Goal: Task Accomplishment & Management: Complete application form

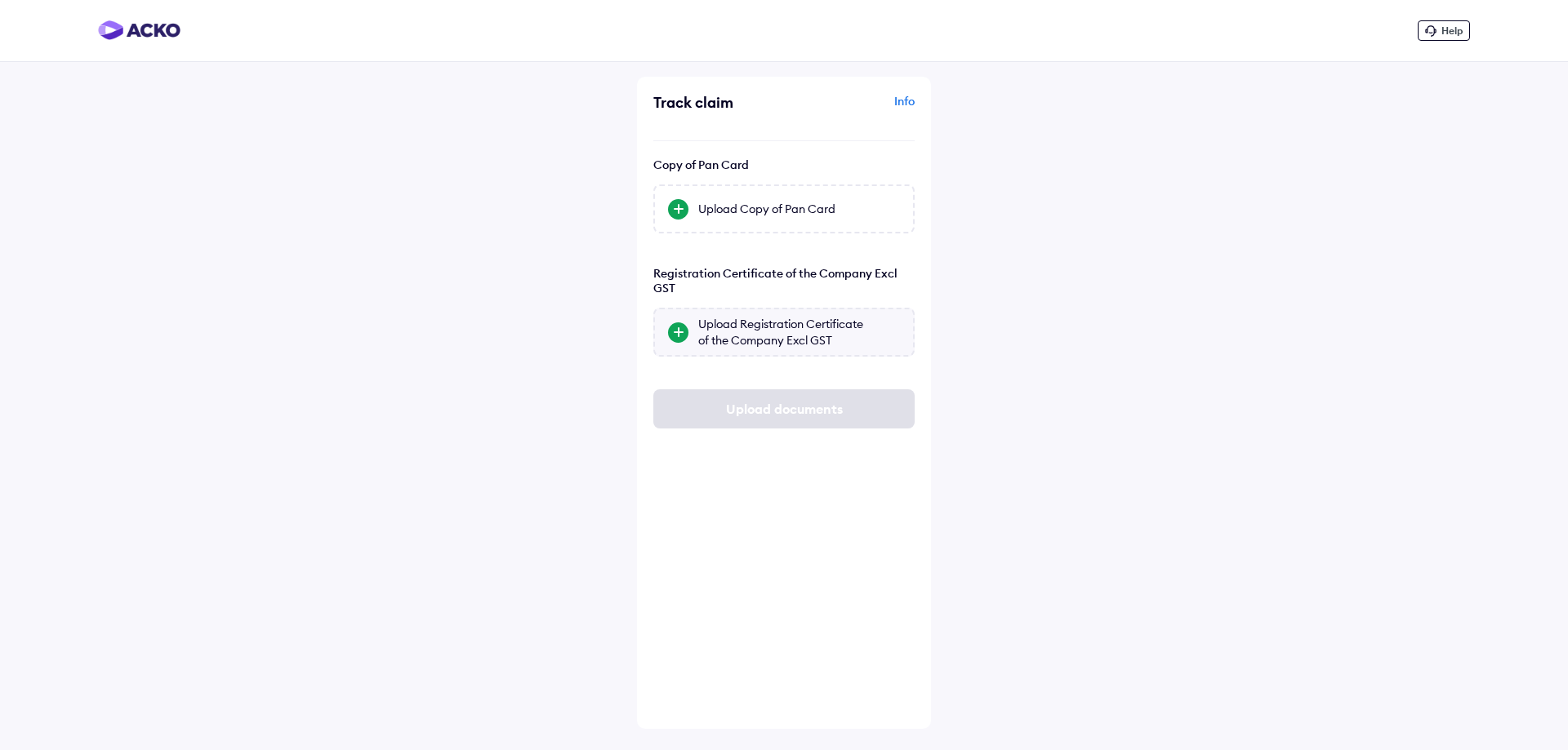
click at [757, 337] on div "Upload Registration Certificate of the Company Excl GST" at bounding box center [798, 332] width 201 height 33
click at [0, 0] on input "Upload Registration Certificate of the Company Excl GST" at bounding box center [0, 0] width 0 height 0
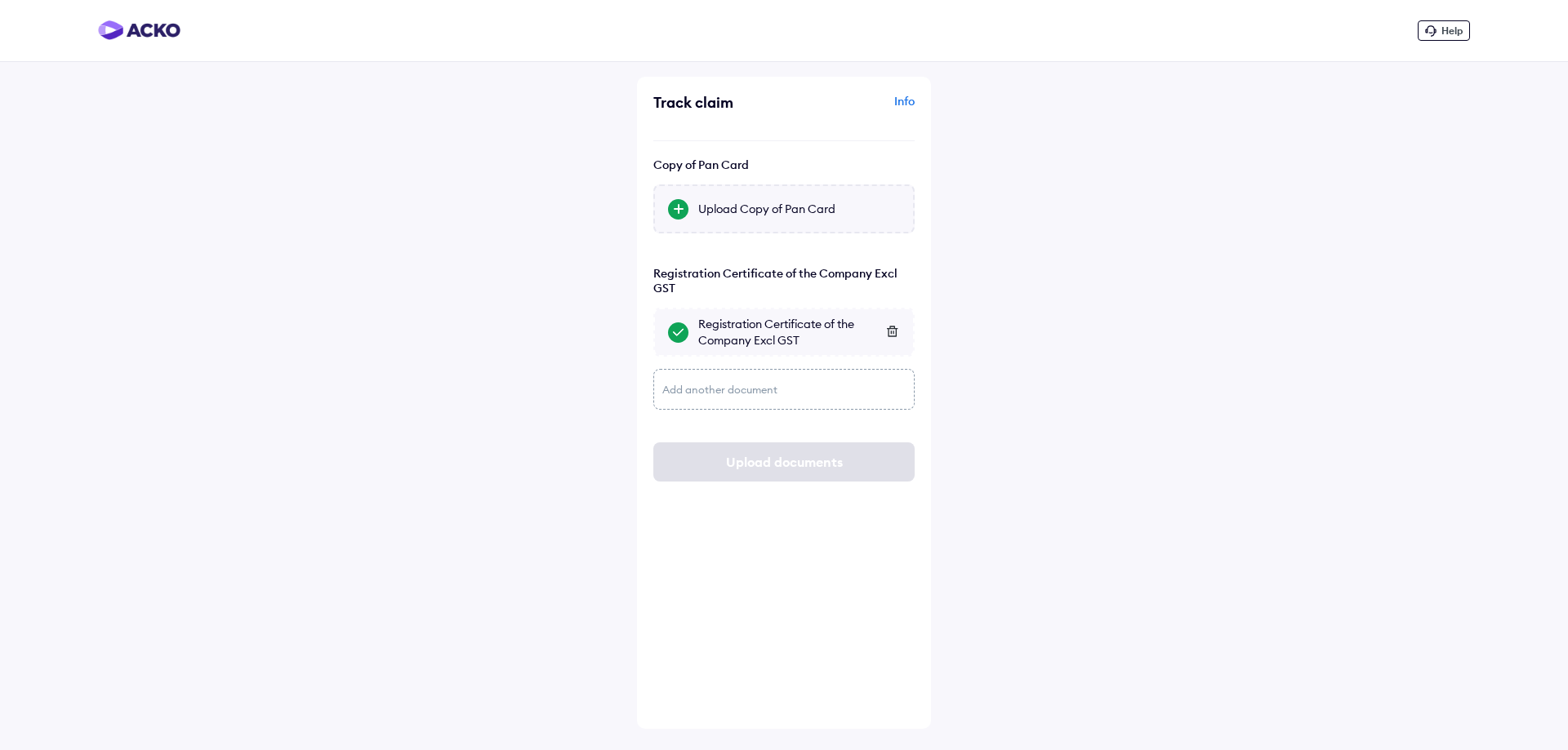
click at [714, 201] on div "Upload Copy of Pan Card" at bounding box center [798, 210] width 201 height 17
click at [0, 0] on input "Upload Copy of Pan Card" at bounding box center [0, 0] width 0 height 0
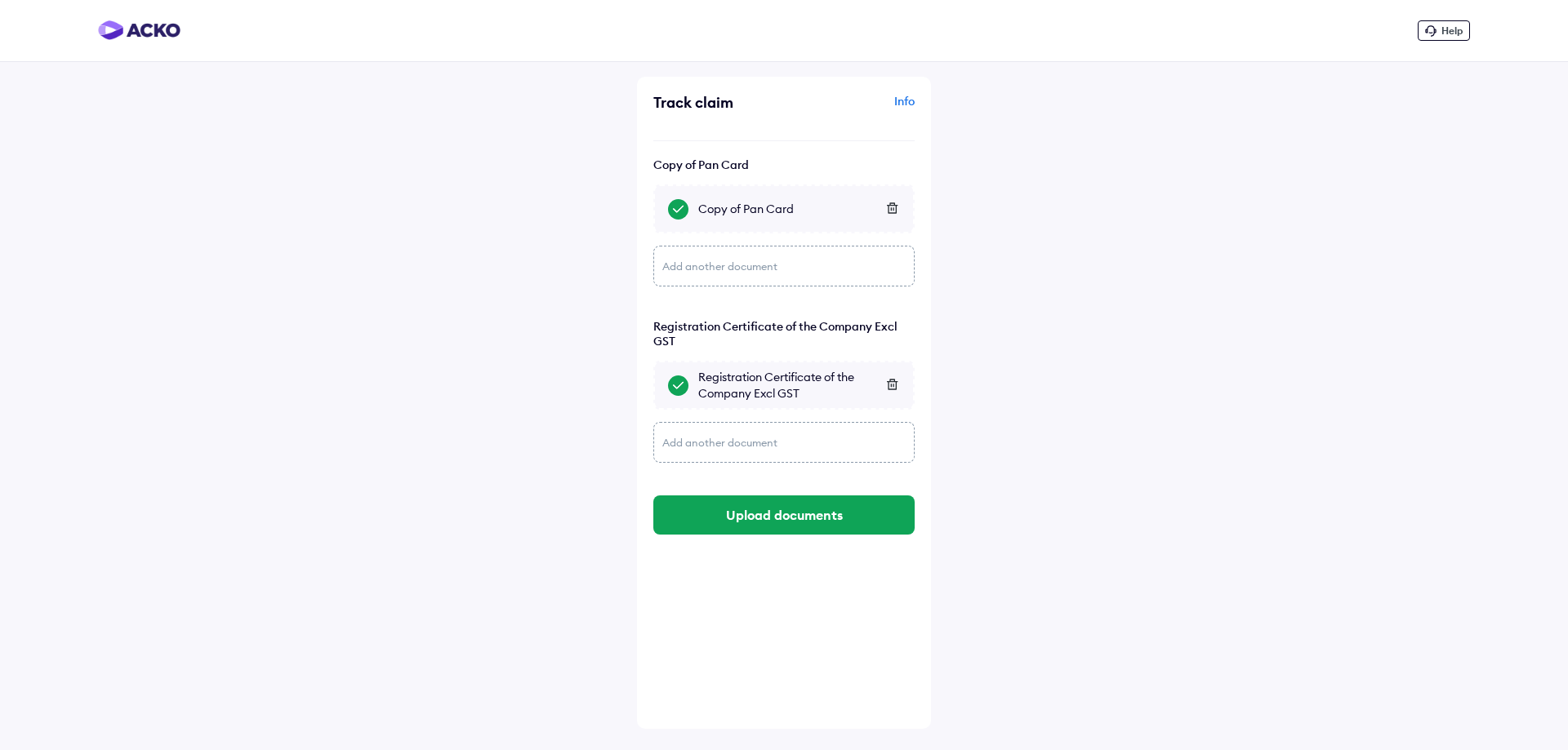
click at [894, 215] on div at bounding box center [883, 210] width 29 height 17
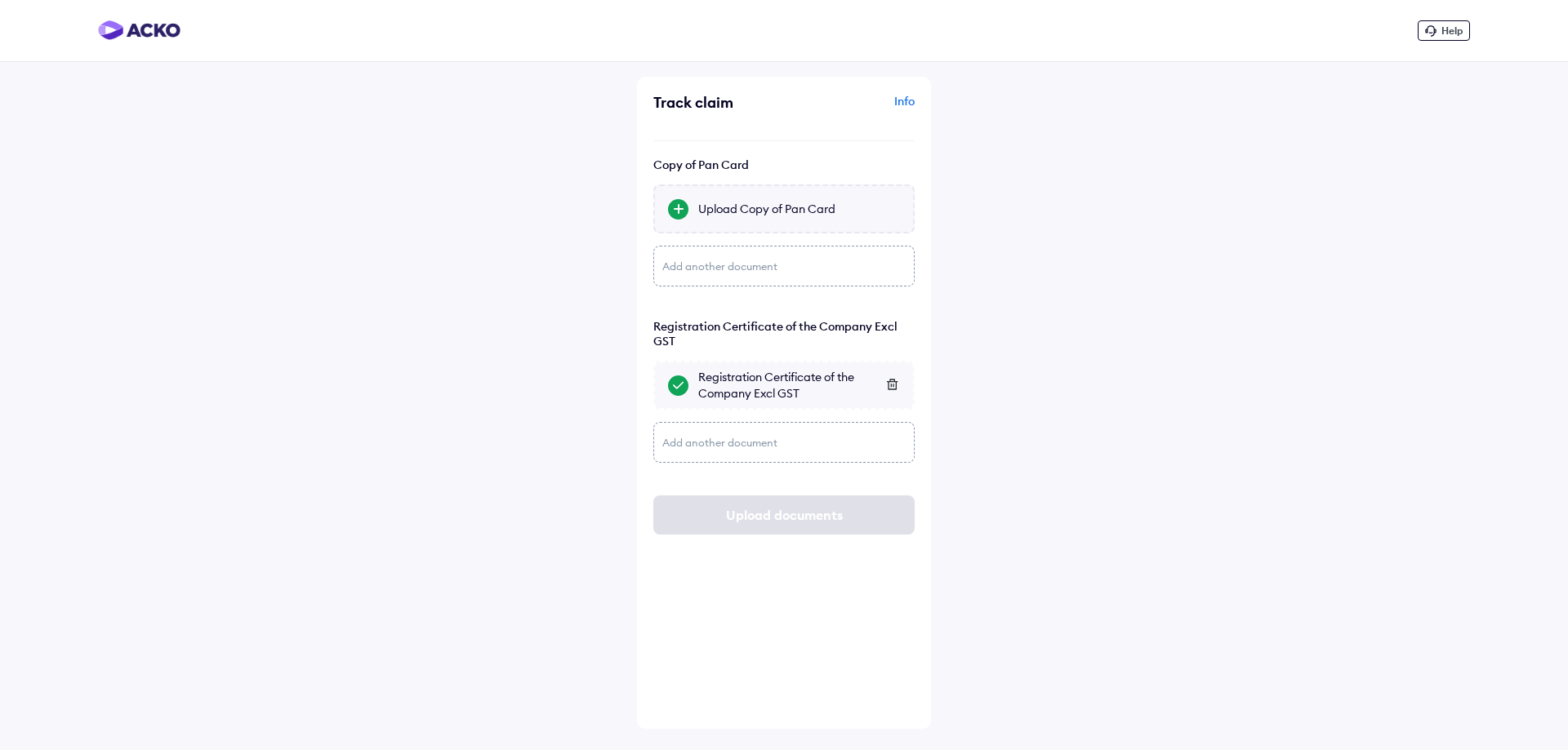
click at [681, 208] on div at bounding box center [678, 210] width 20 height 20
click at [0, 0] on input "Upload Copy of Pan Card" at bounding box center [0, 0] width 0 height 0
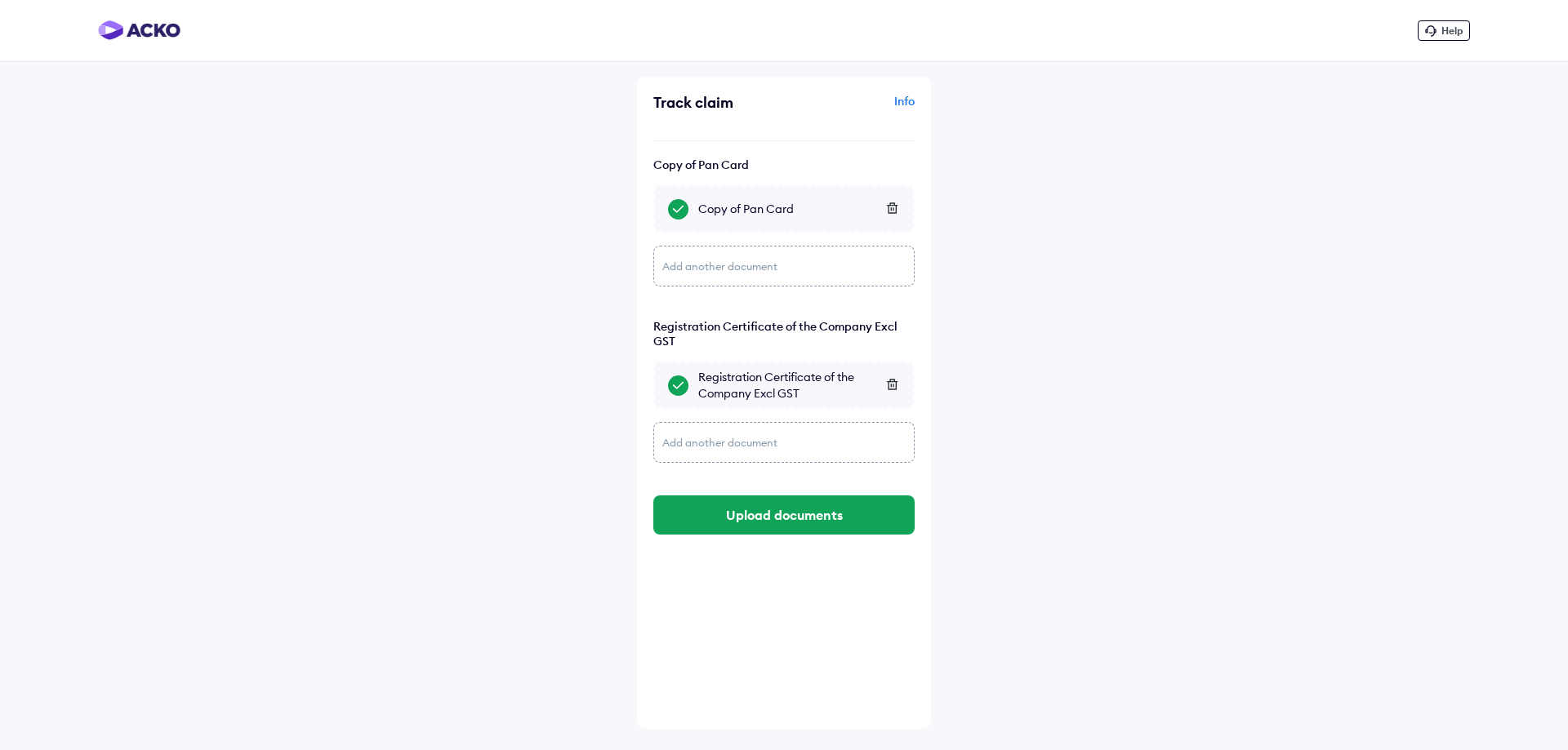
click at [796, 522] on button "Upload documents" at bounding box center [784, 515] width 261 height 39
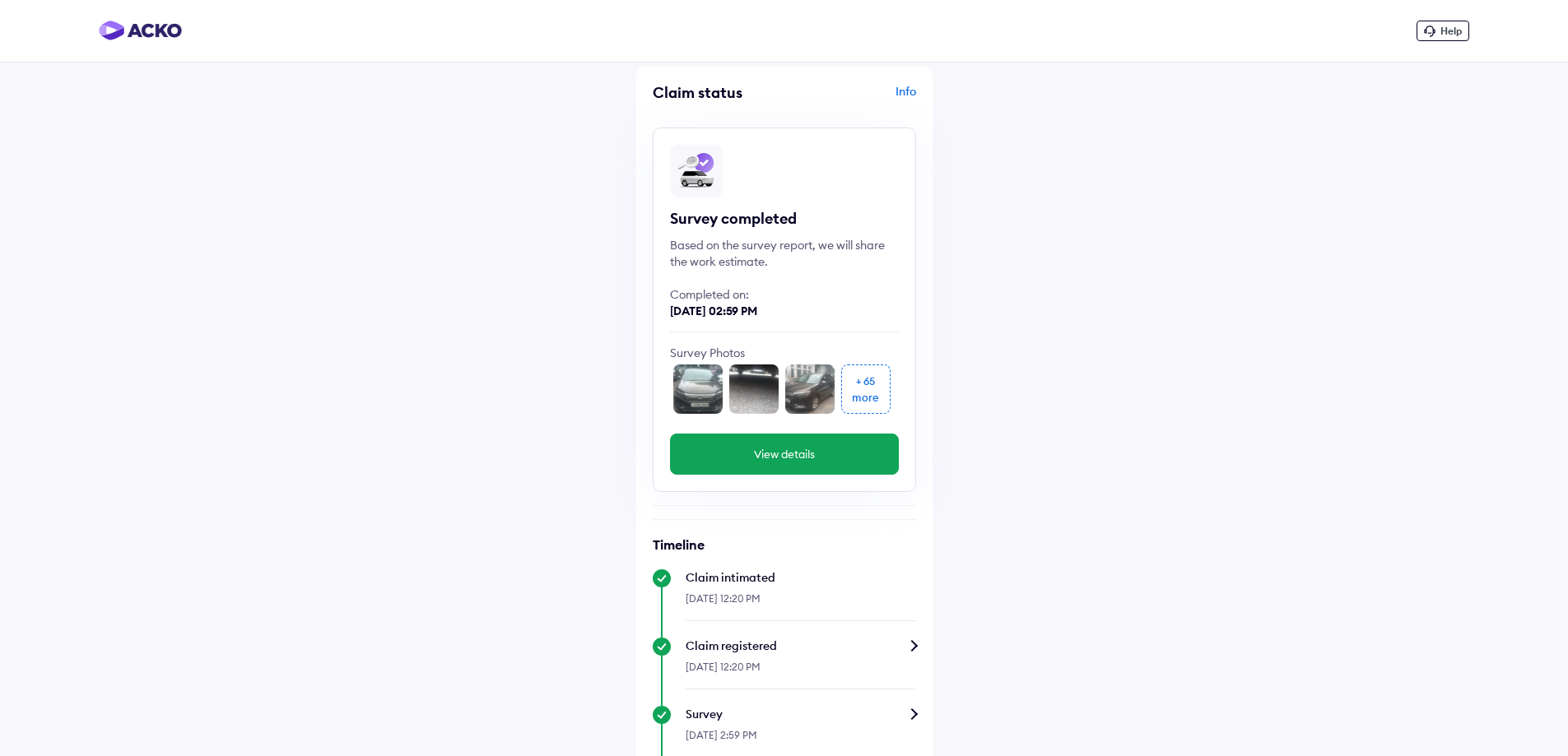
click at [697, 386] on img at bounding box center [698, 389] width 50 height 50
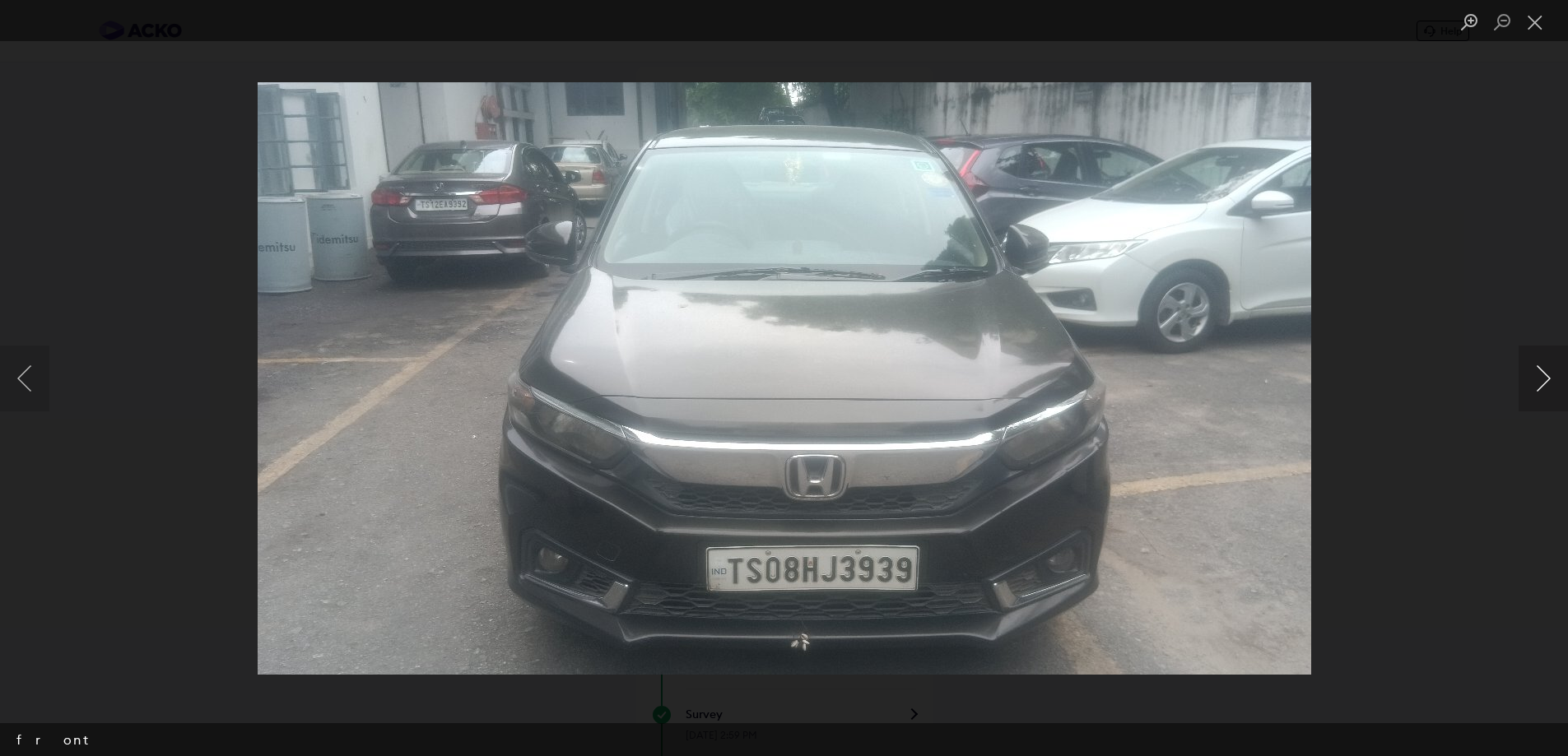
click at [1545, 379] on button "Next image" at bounding box center [1543, 378] width 50 height 66
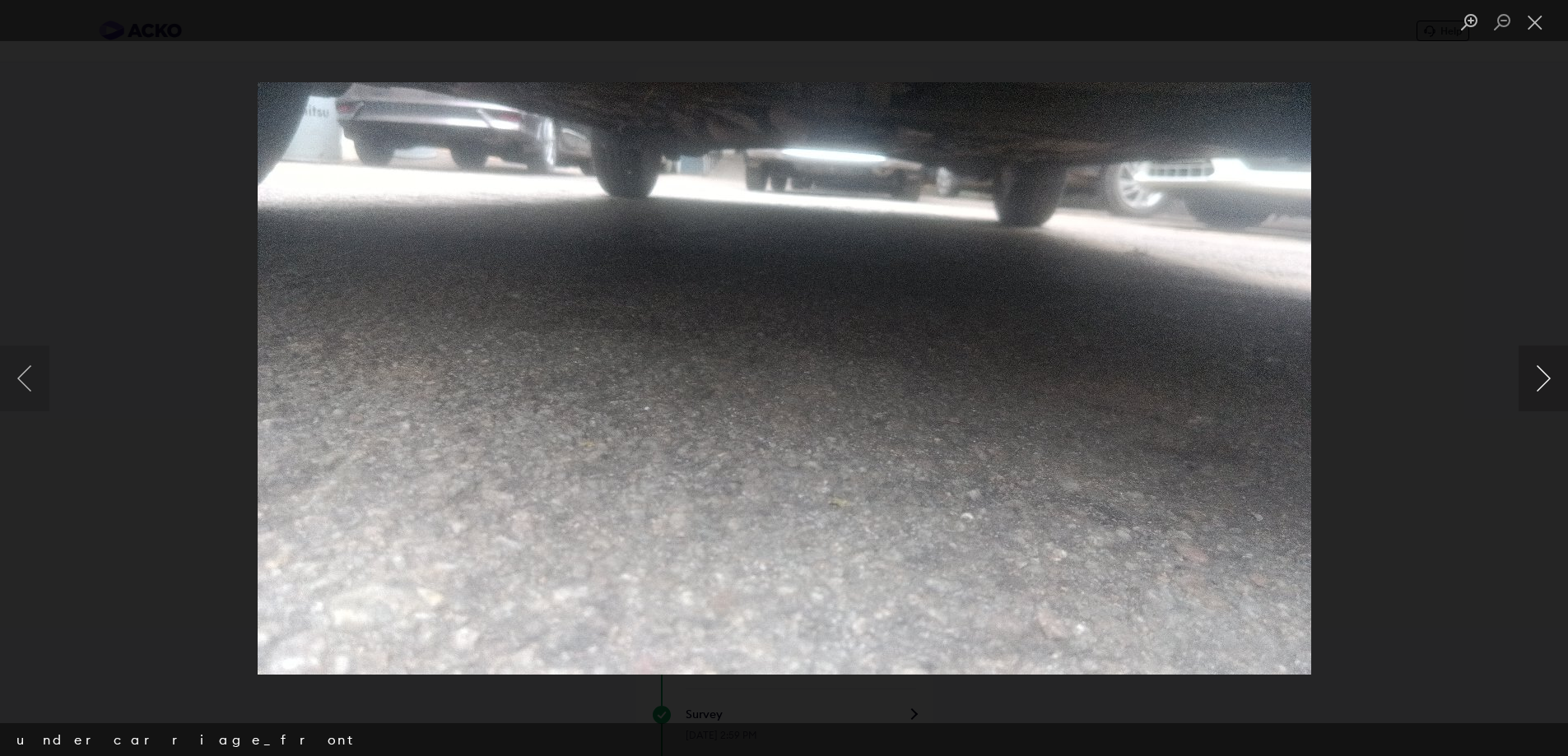
click at [1545, 379] on button "Next image" at bounding box center [1543, 378] width 50 height 66
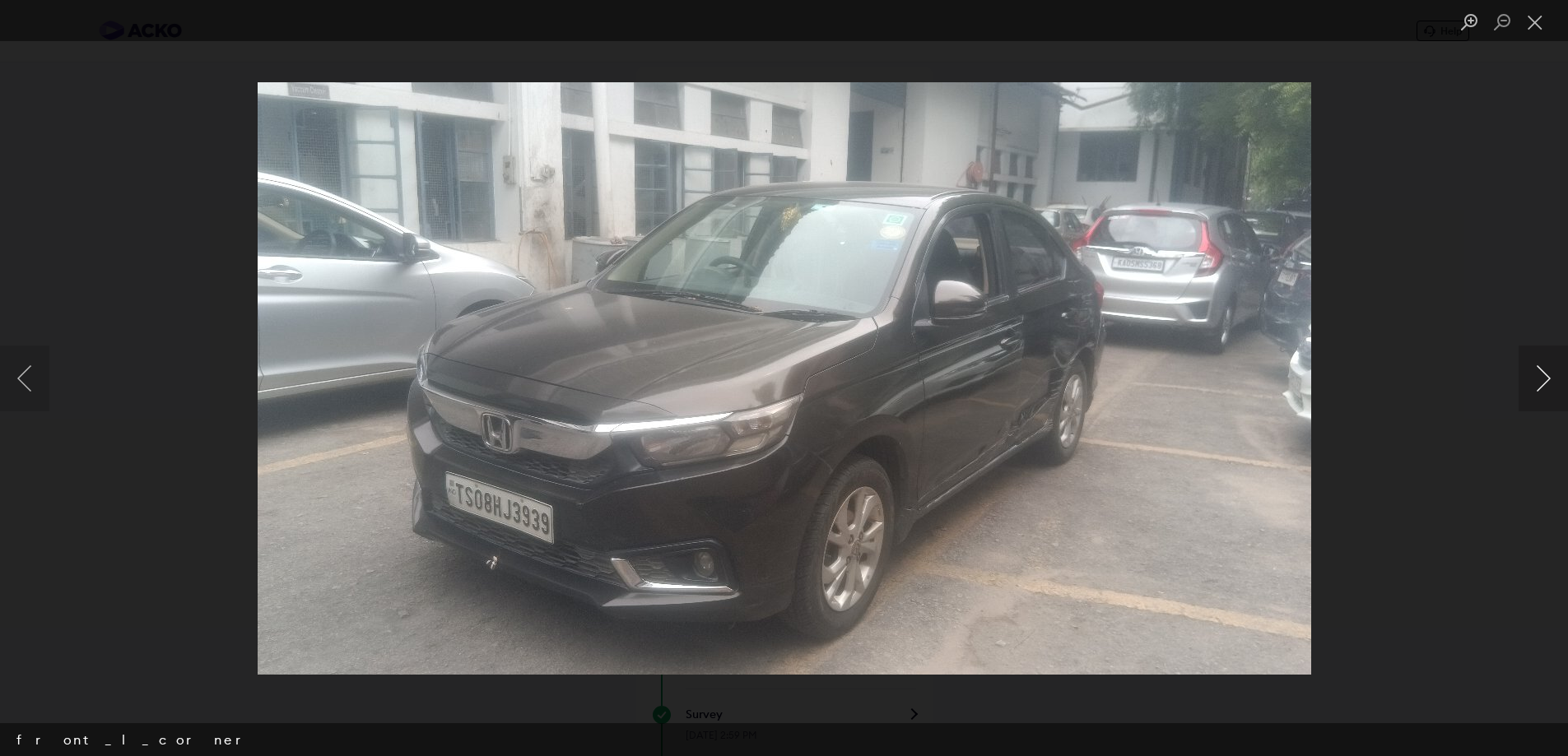
click at [1545, 379] on button "Next image" at bounding box center [1543, 378] width 50 height 66
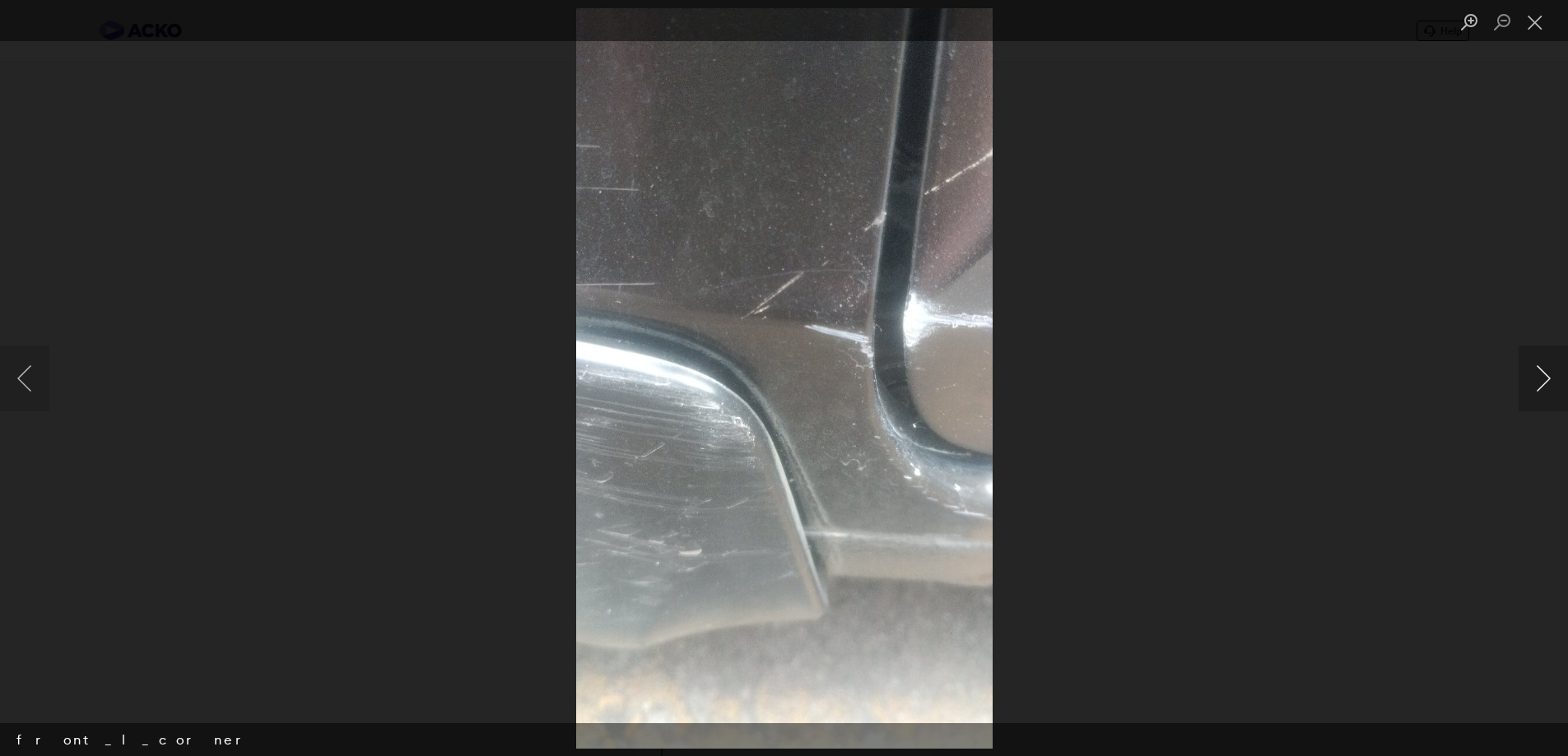
click at [1545, 379] on button "Next image" at bounding box center [1543, 378] width 50 height 66
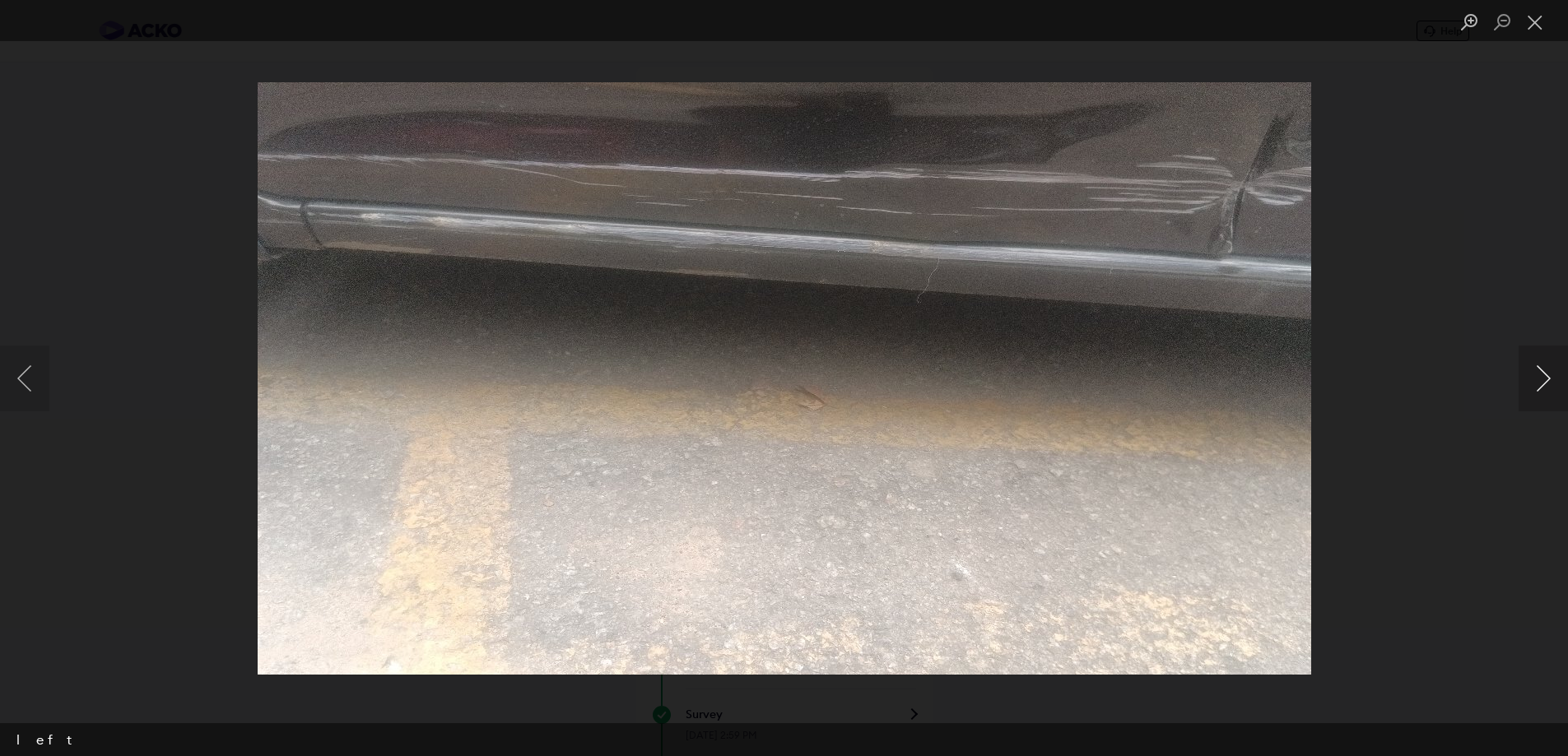
click at [1545, 379] on button "Next image" at bounding box center [1543, 378] width 50 height 66
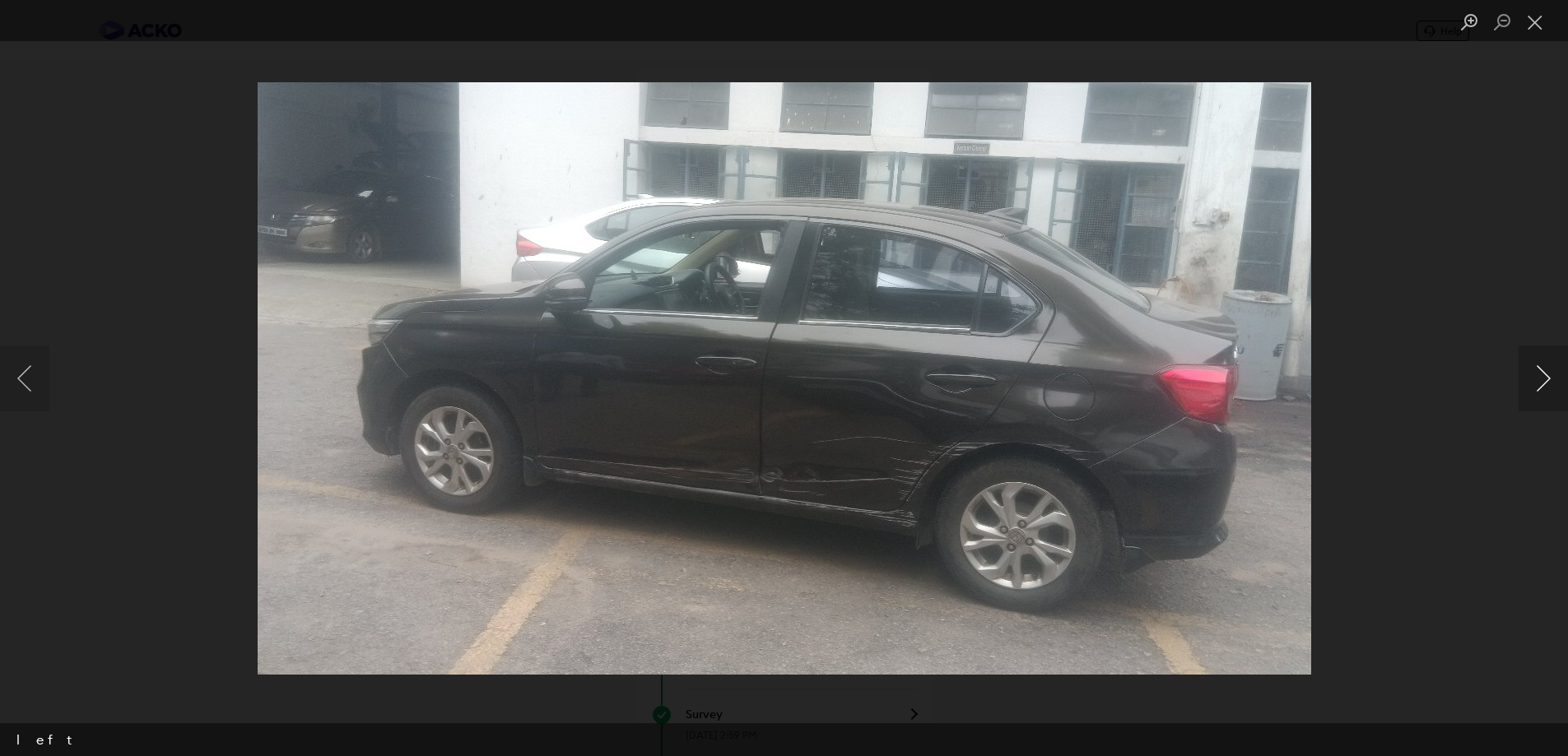
click at [1545, 379] on button "Next image" at bounding box center [1543, 378] width 50 height 66
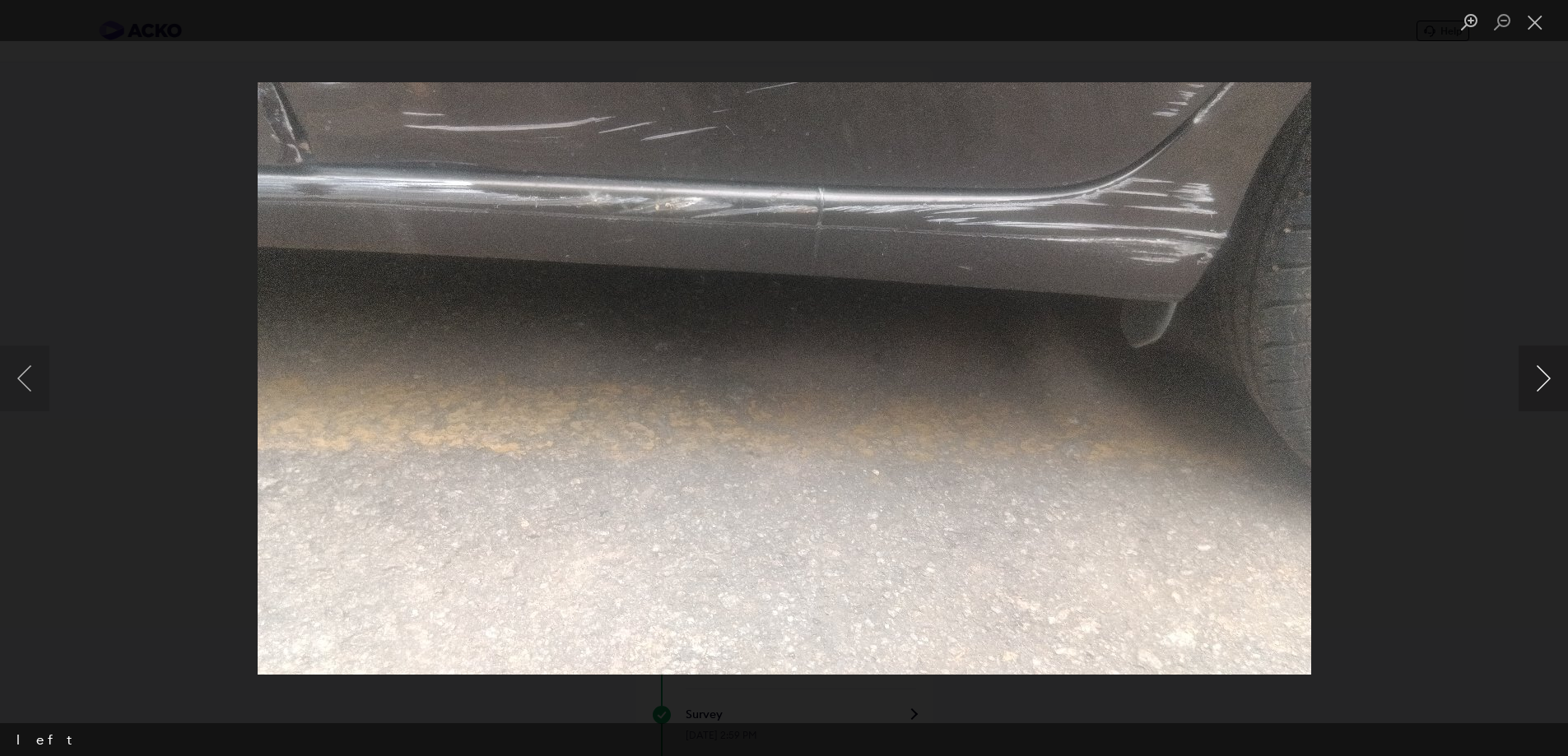
click at [1545, 379] on button "Next image" at bounding box center [1543, 378] width 50 height 66
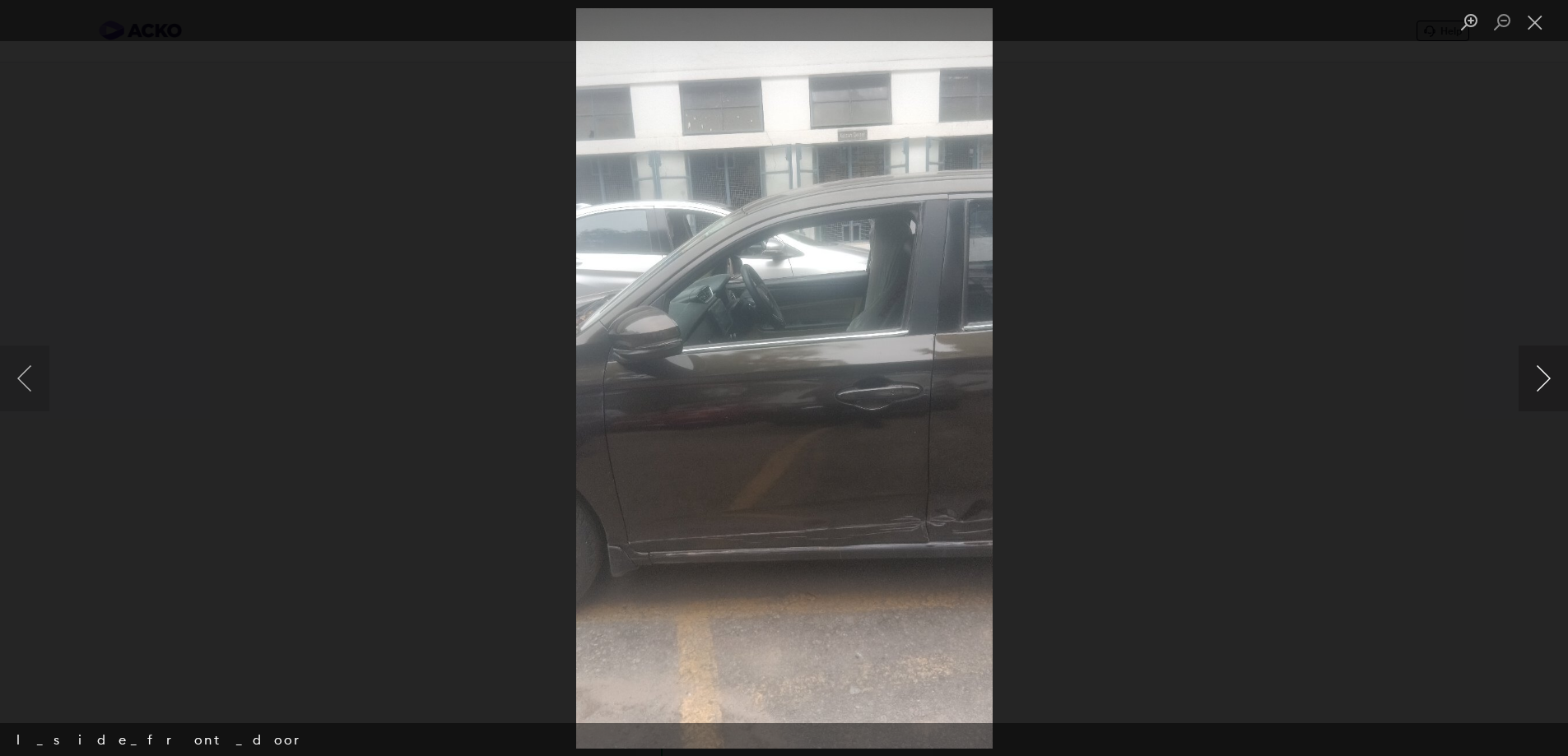
click at [1545, 379] on button "Next image" at bounding box center [1543, 378] width 50 height 66
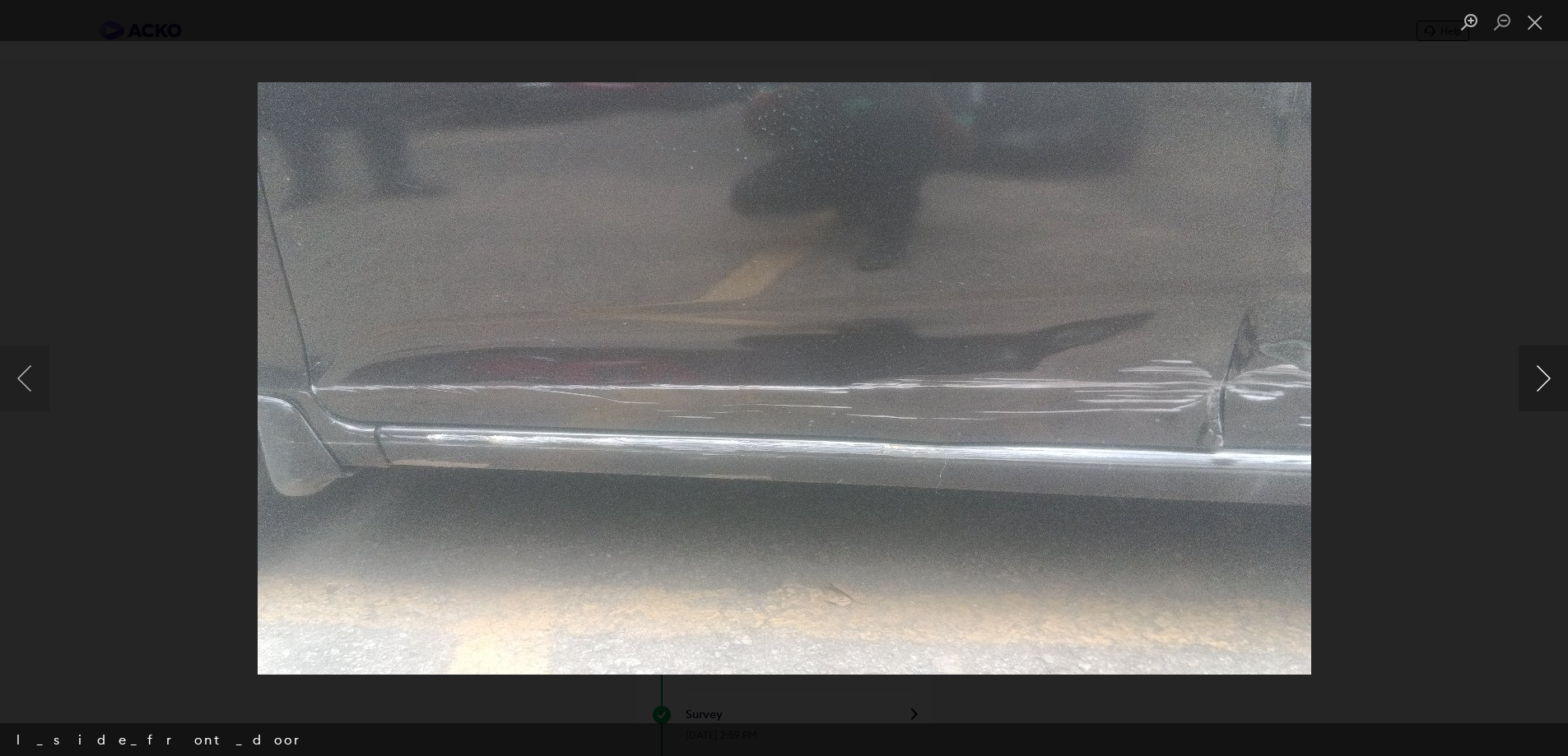
click at [1545, 379] on button "Next image" at bounding box center [1543, 378] width 50 height 66
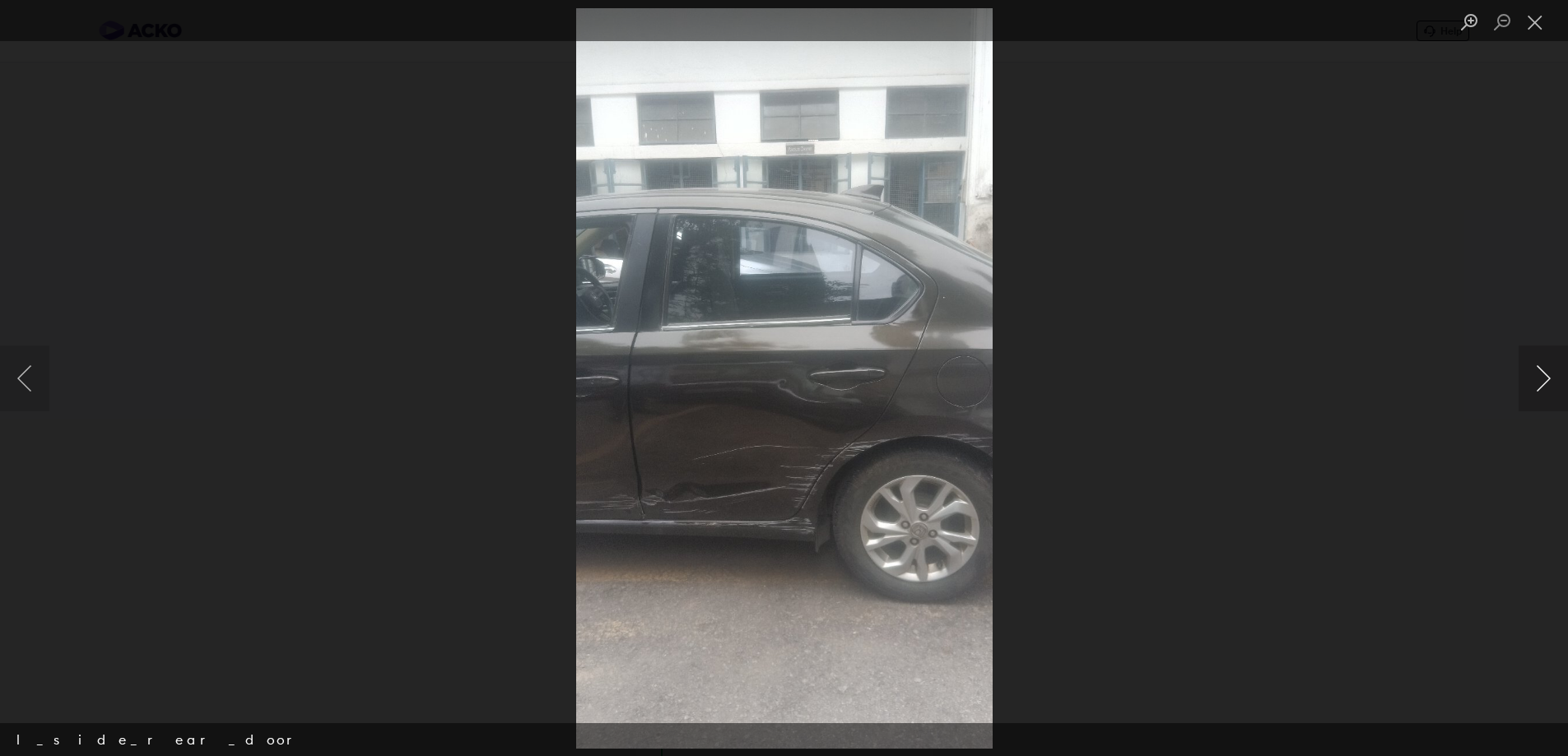
click at [1545, 379] on button "Next image" at bounding box center [1543, 378] width 50 height 66
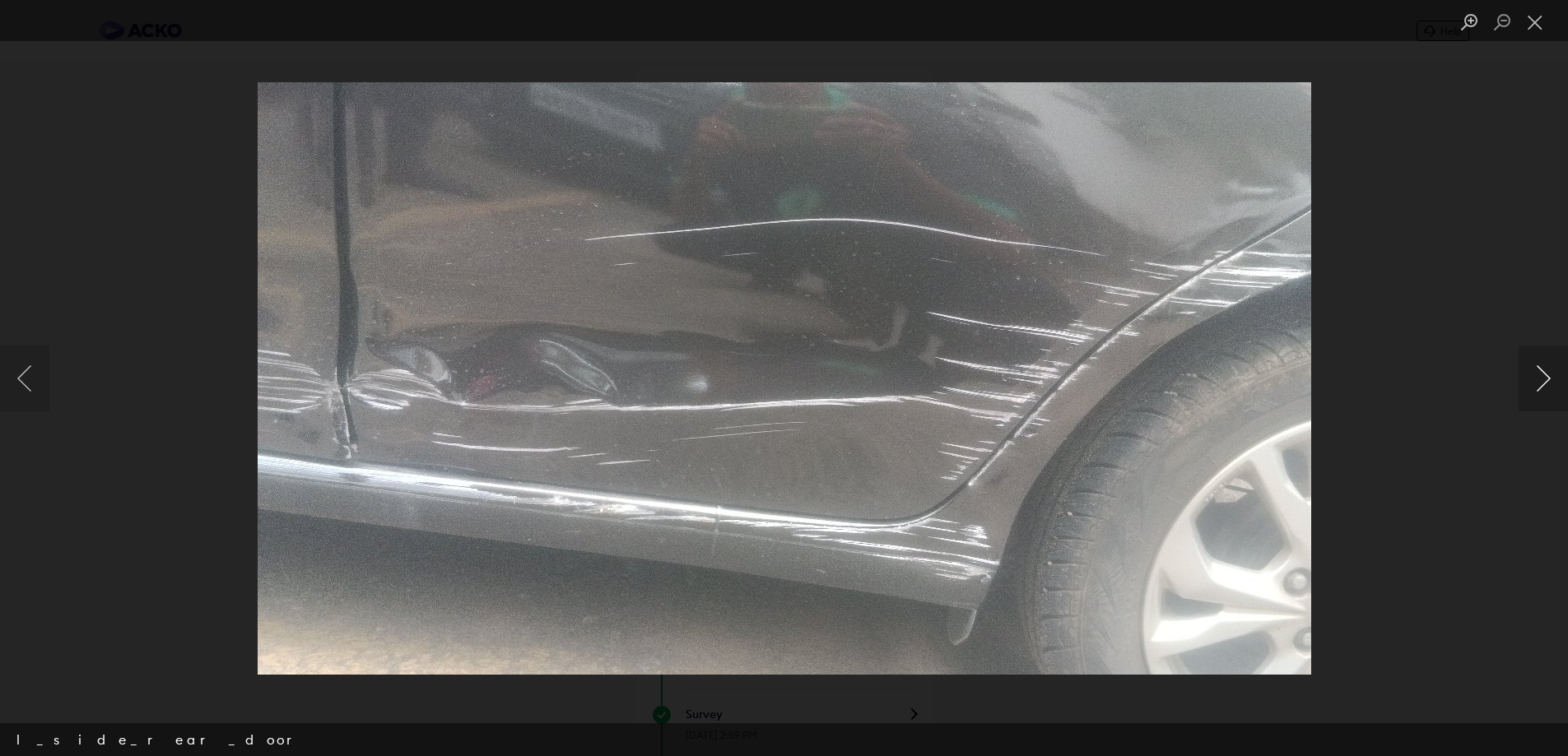
click at [1545, 379] on button "Next image" at bounding box center [1543, 378] width 50 height 66
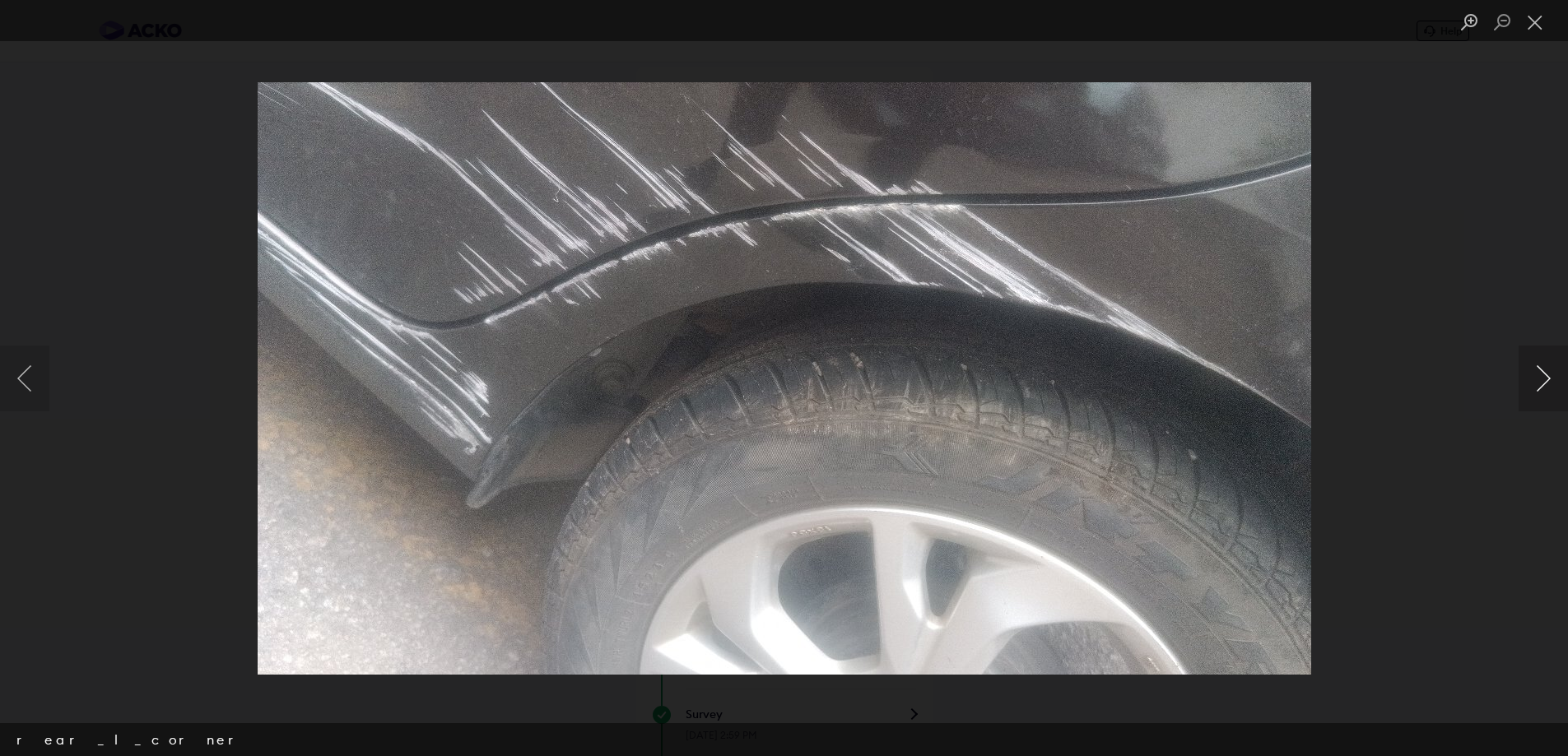
click at [1545, 379] on button "Next image" at bounding box center [1543, 378] width 50 height 66
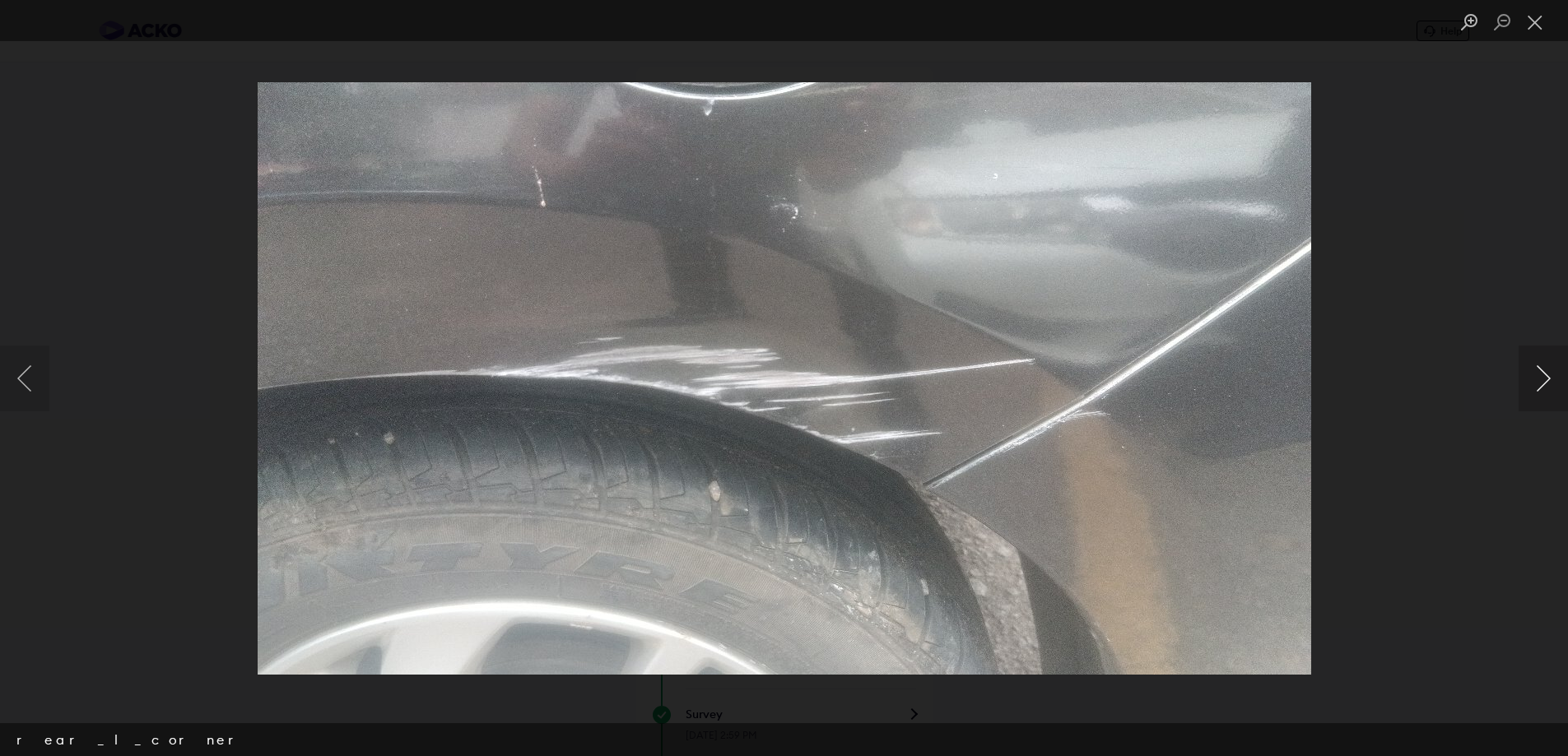
click at [1545, 379] on button "Next image" at bounding box center [1543, 378] width 50 height 66
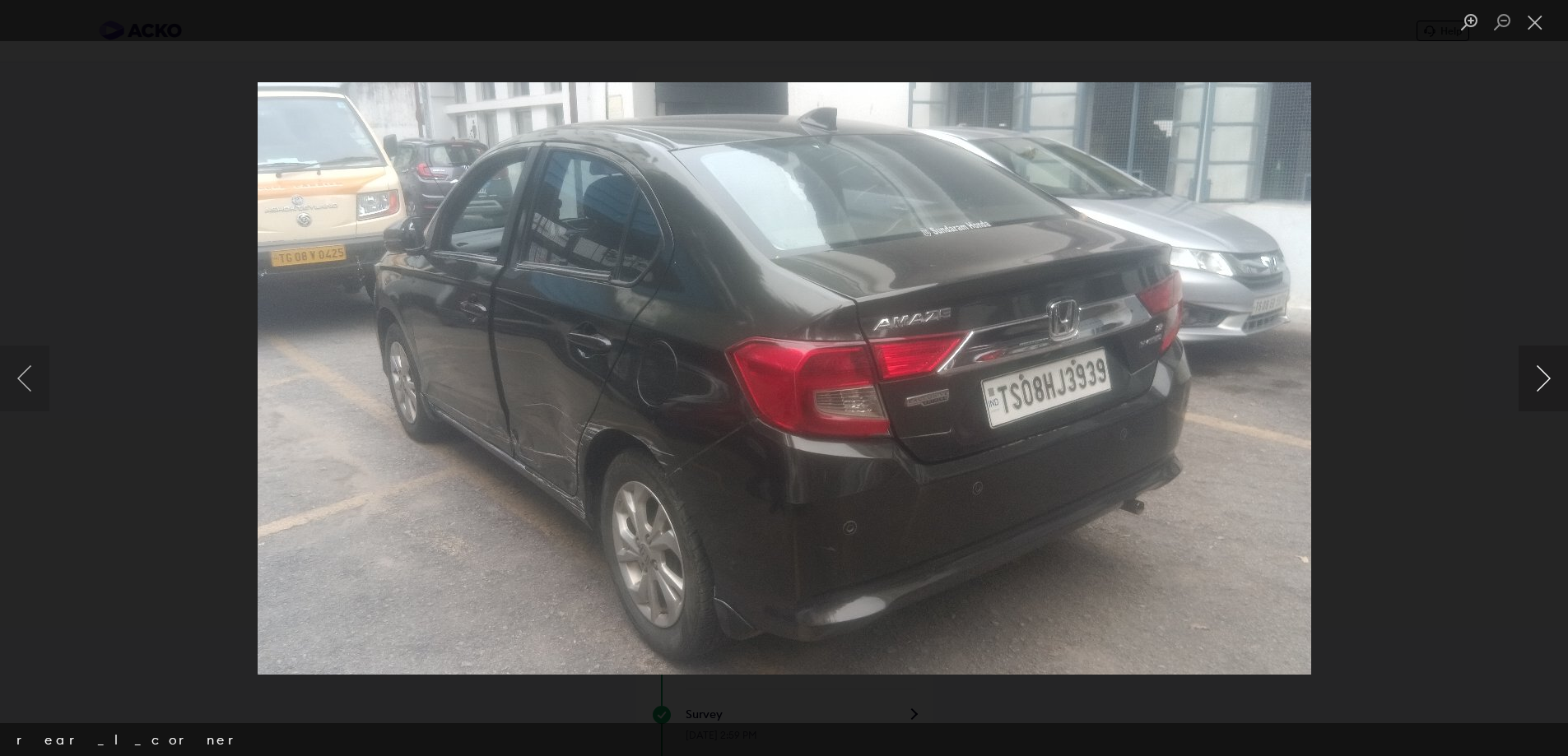
click at [1545, 379] on button "Next image" at bounding box center [1543, 378] width 50 height 66
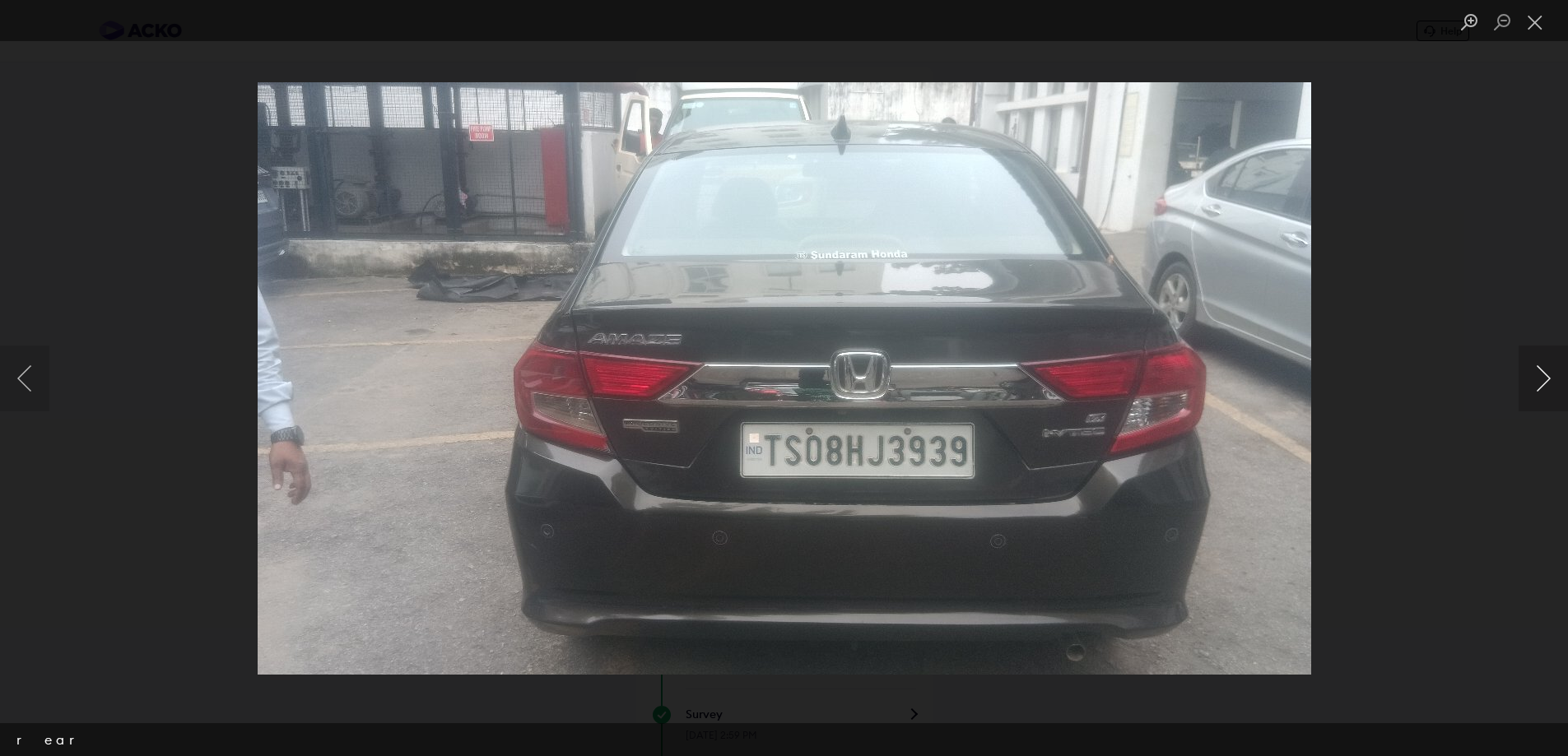
click at [1545, 379] on button "Next image" at bounding box center [1543, 378] width 50 height 66
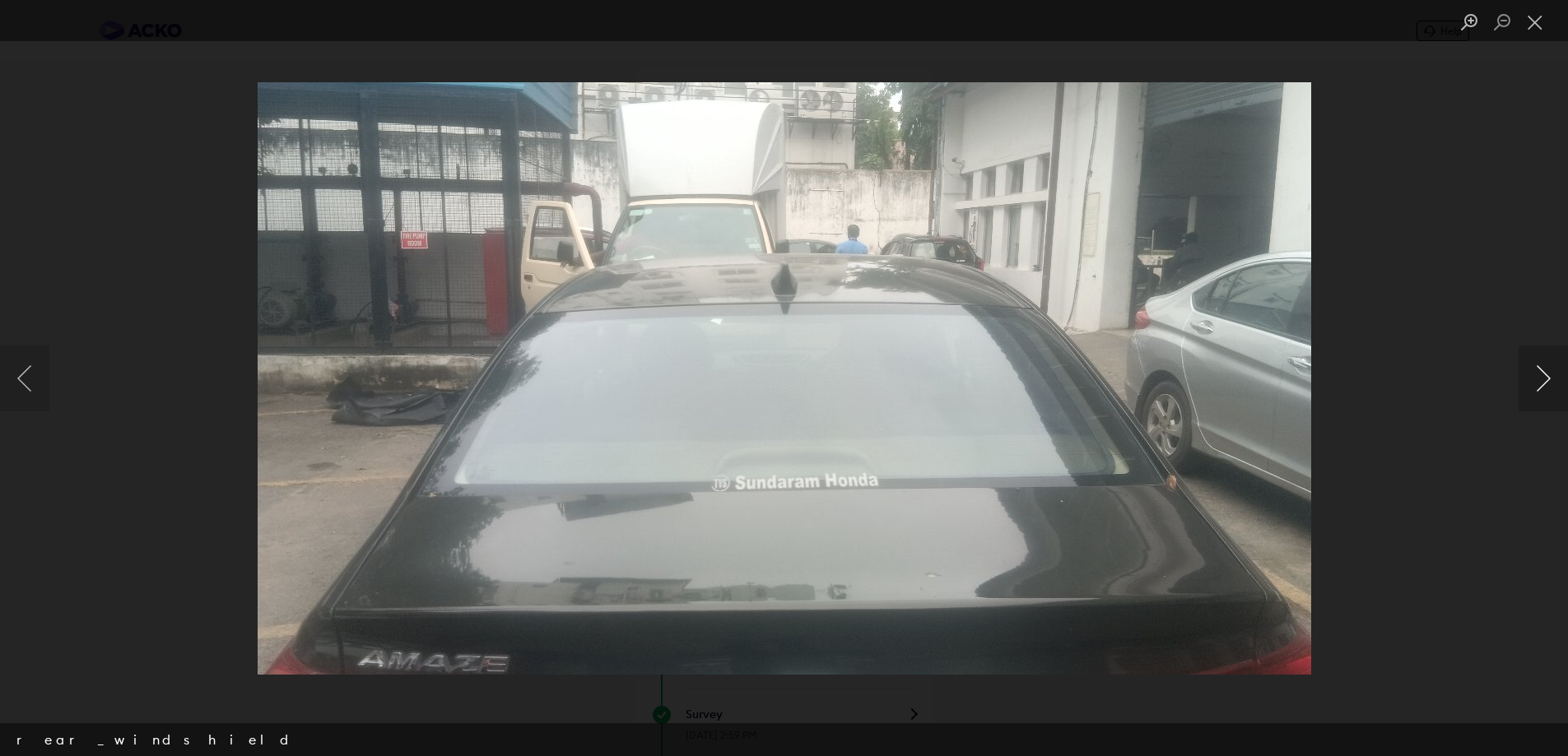
click at [1545, 379] on button "Next image" at bounding box center [1543, 378] width 50 height 66
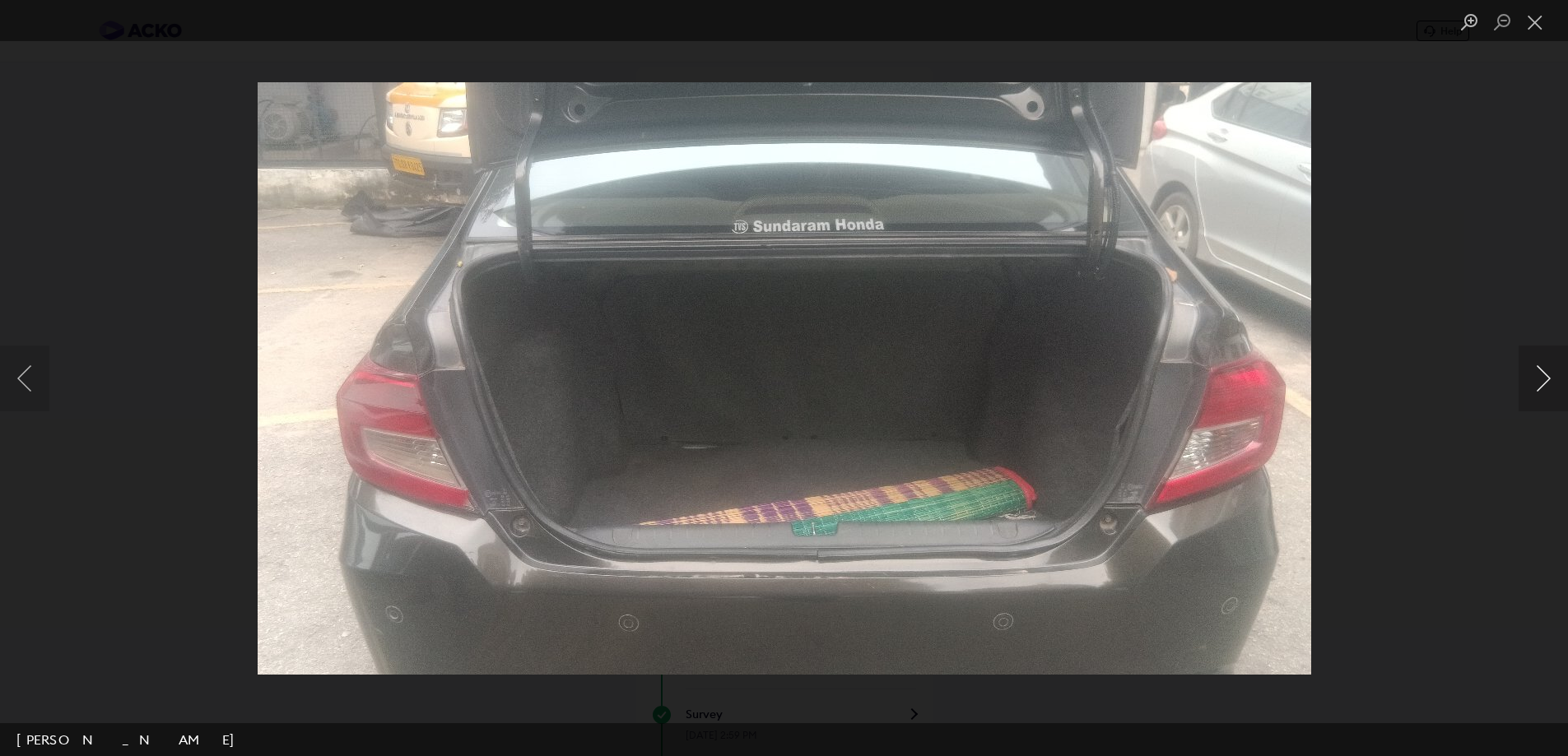
click at [1545, 379] on button "Next image" at bounding box center [1543, 378] width 50 height 66
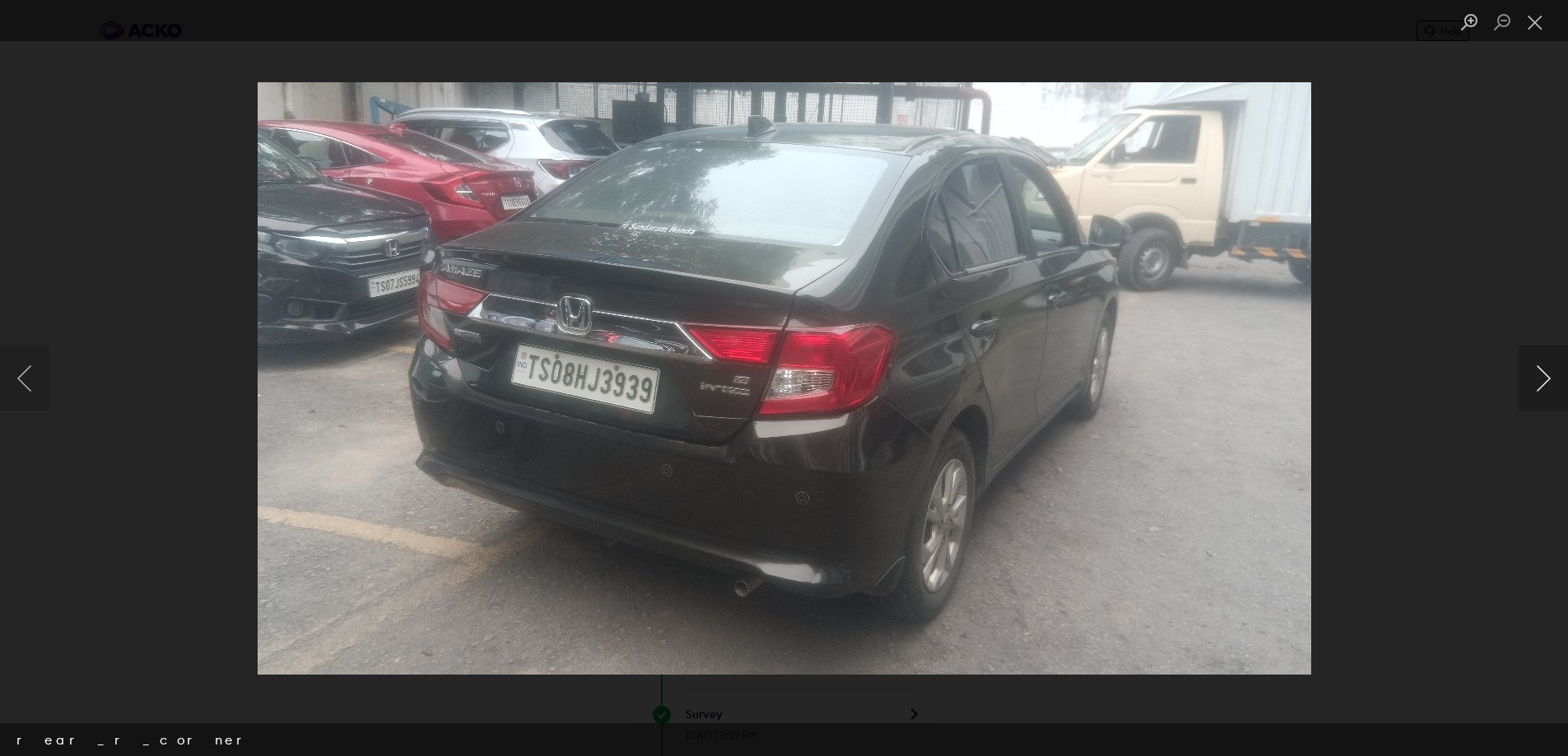
click at [1545, 379] on button "Next image" at bounding box center [1543, 378] width 50 height 66
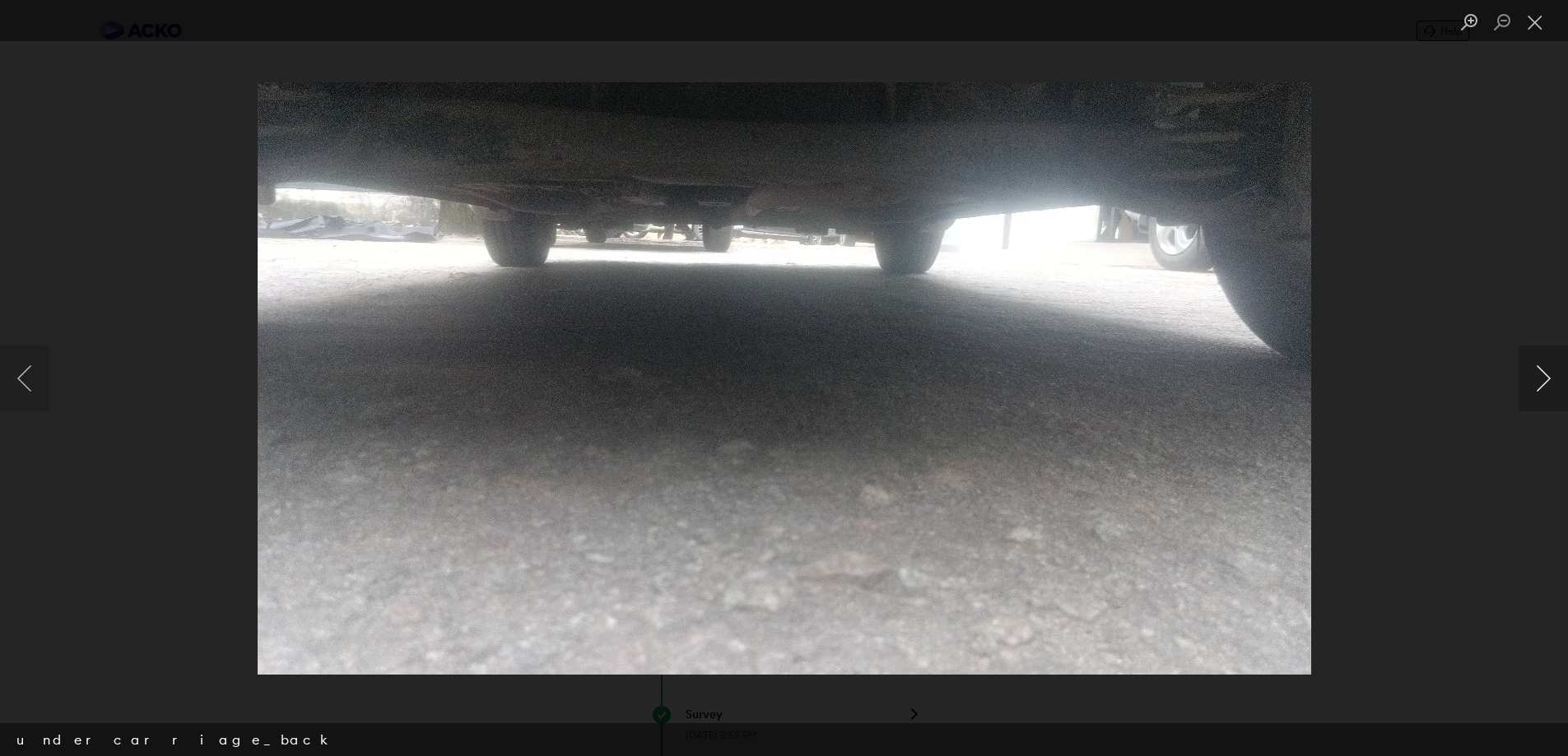
click at [1545, 379] on button "Next image" at bounding box center [1543, 378] width 50 height 66
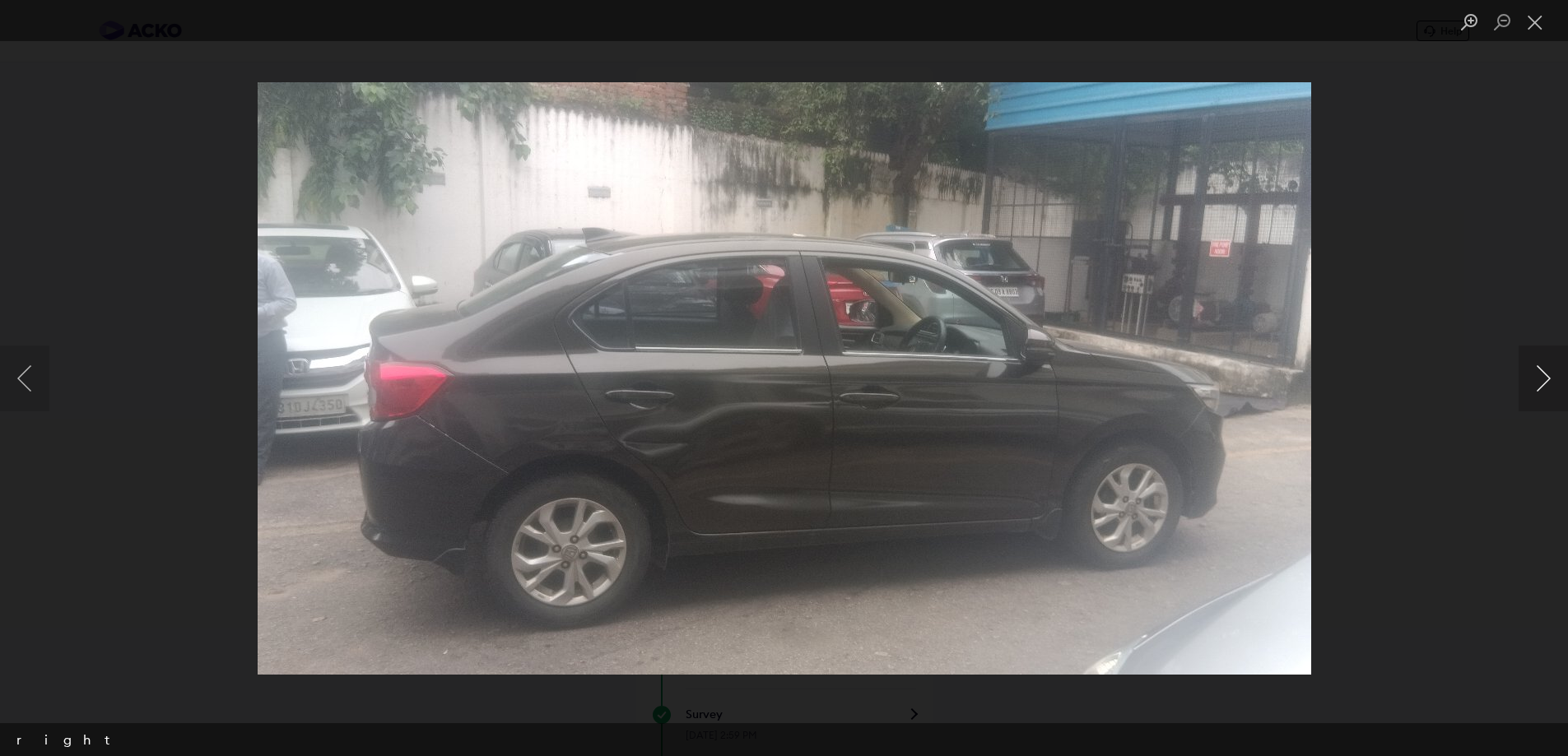
click at [1545, 379] on button "Next image" at bounding box center [1543, 378] width 50 height 66
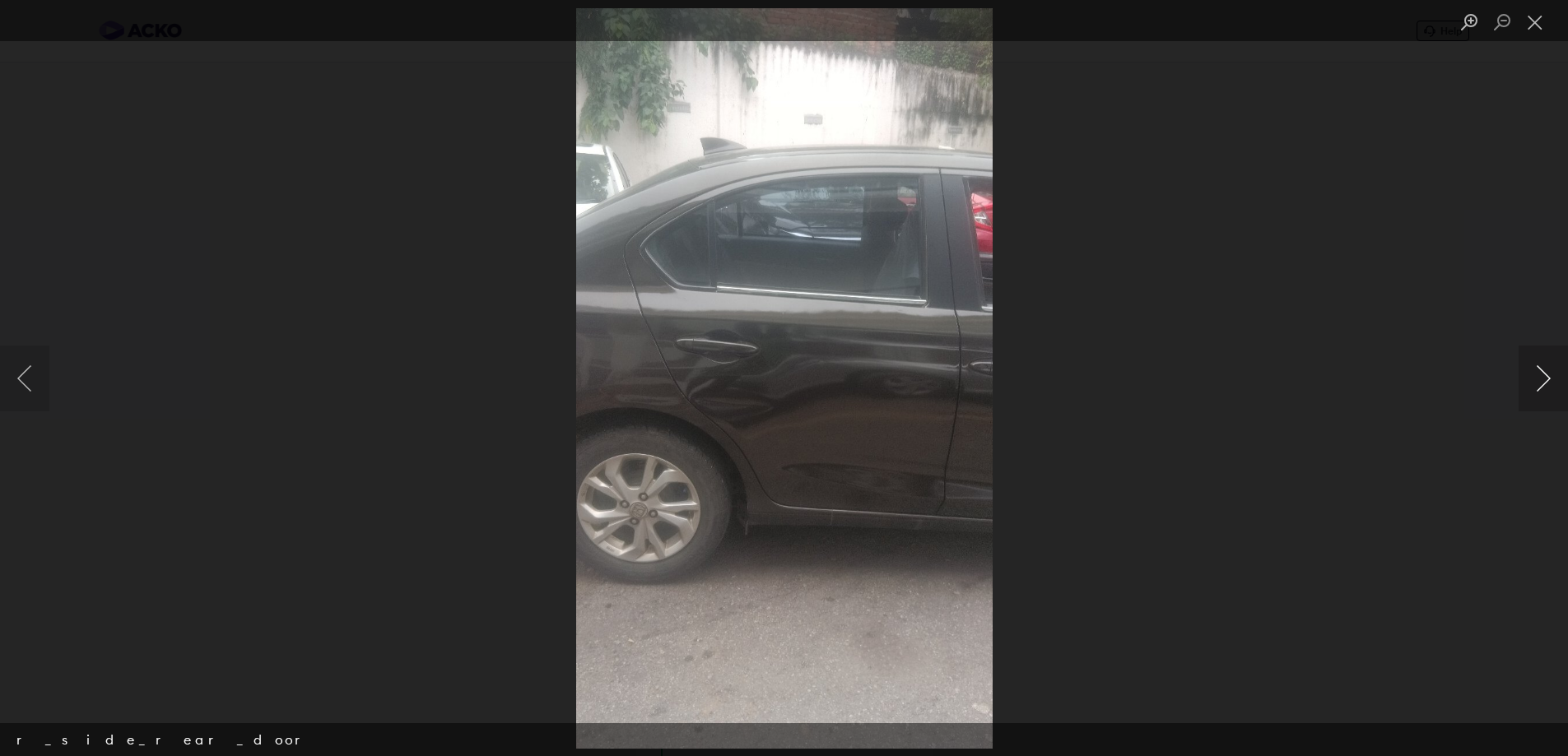
click at [1545, 379] on button "Next image" at bounding box center [1543, 378] width 50 height 66
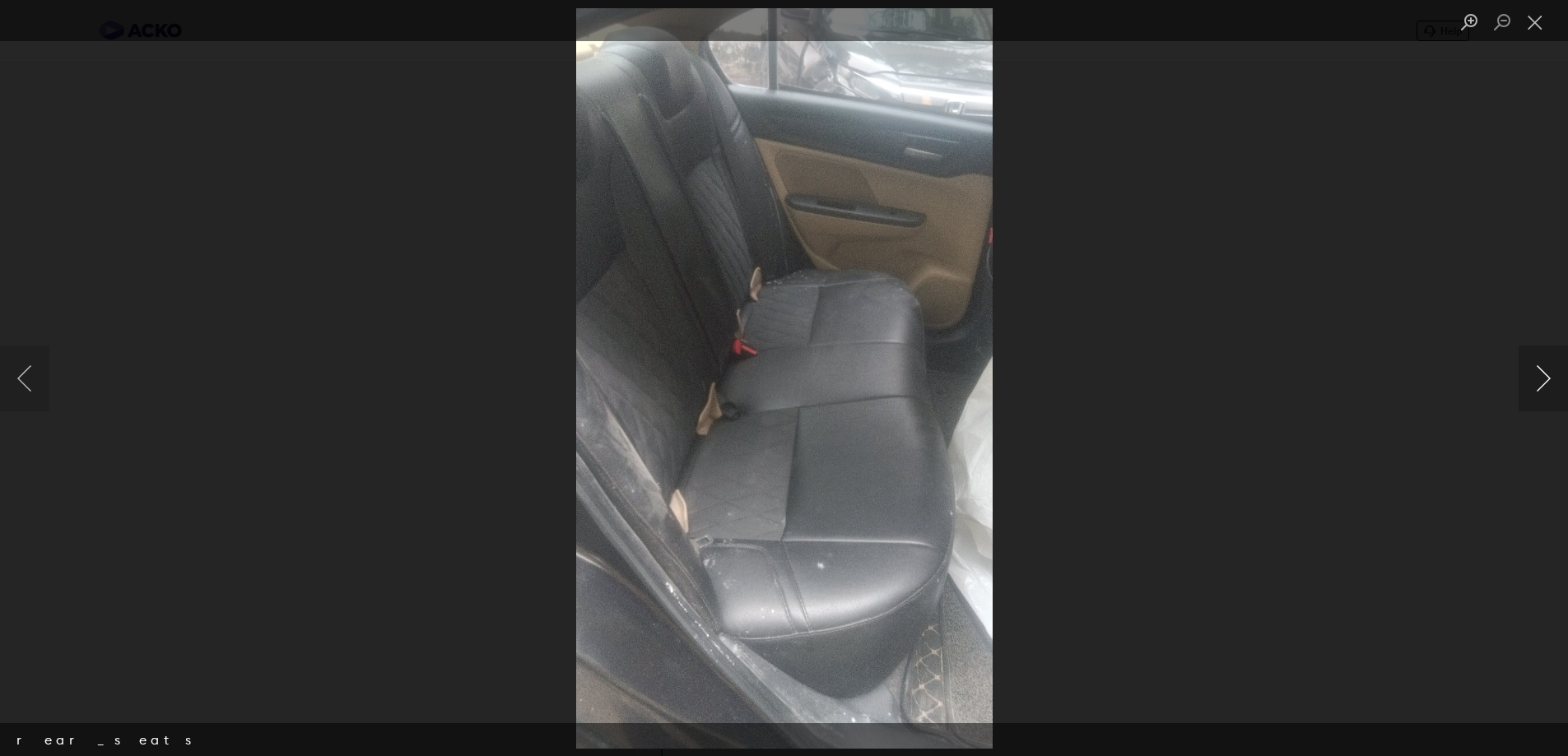
click at [1545, 379] on button "Next image" at bounding box center [1543, 378] width 50 height 66
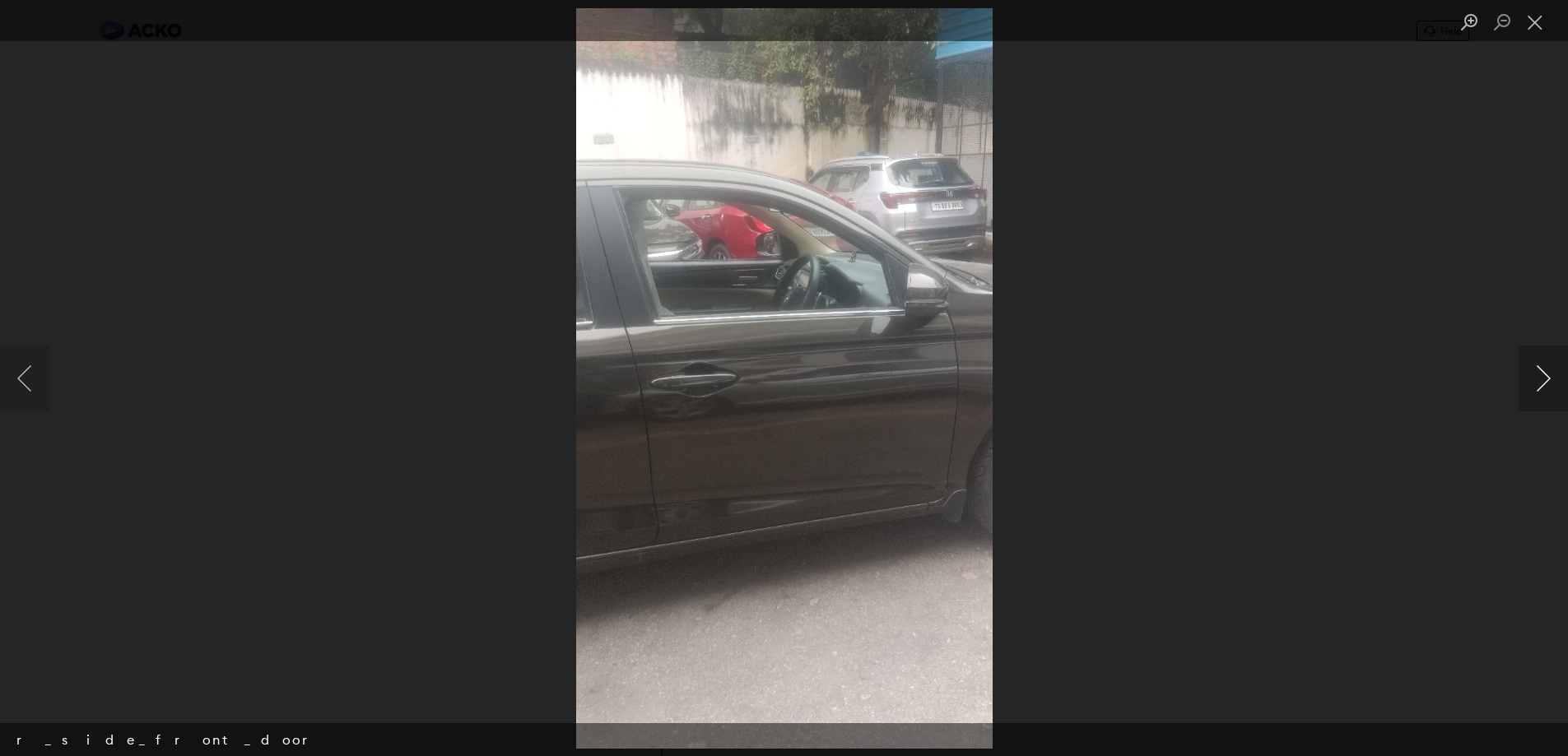
click at [1545, 379] on button "Next image" at bounding box center [1543, 378] width 50 height 66
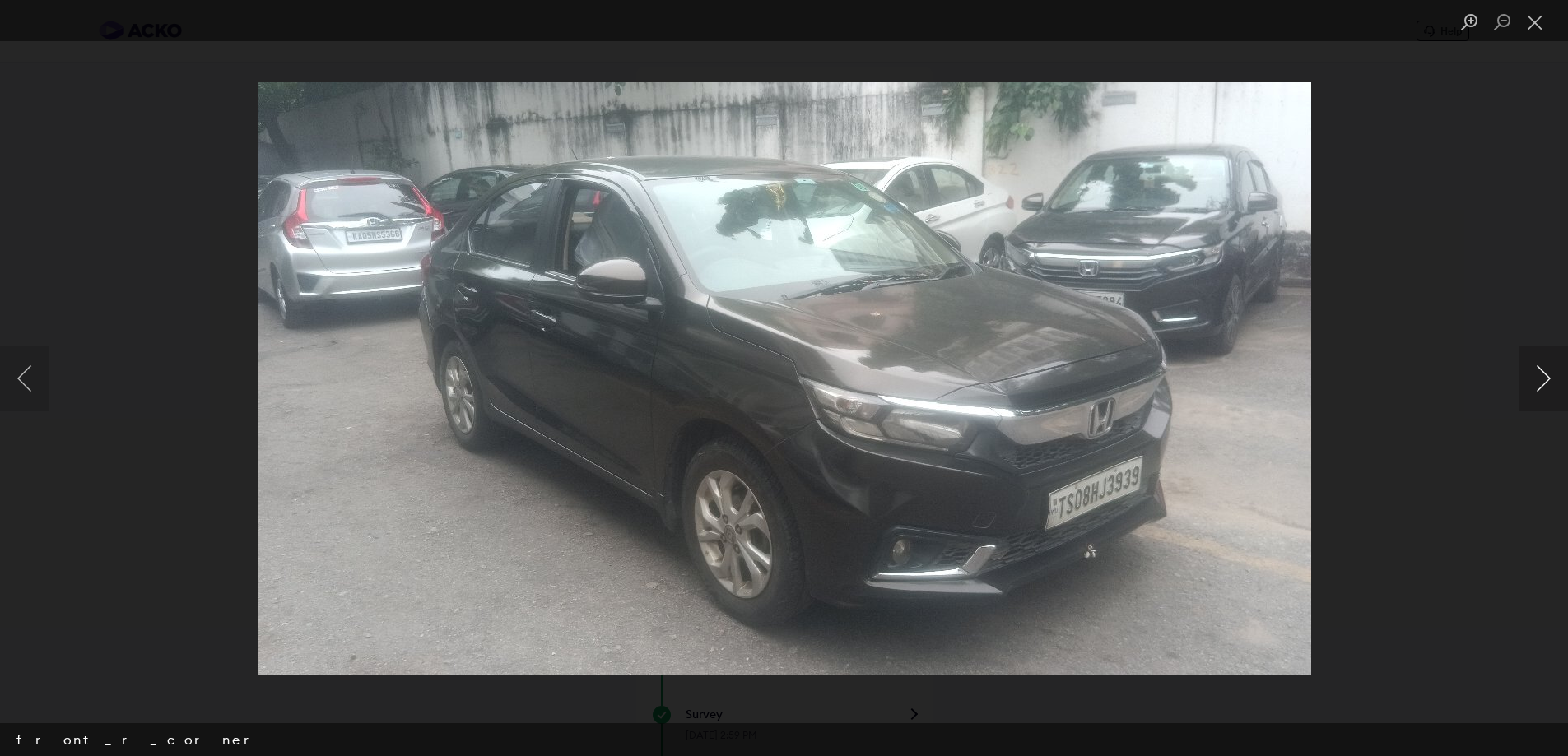
click at [1545, 379] on button "Next image" at bounding box center [1543, 378] width 50 height 66
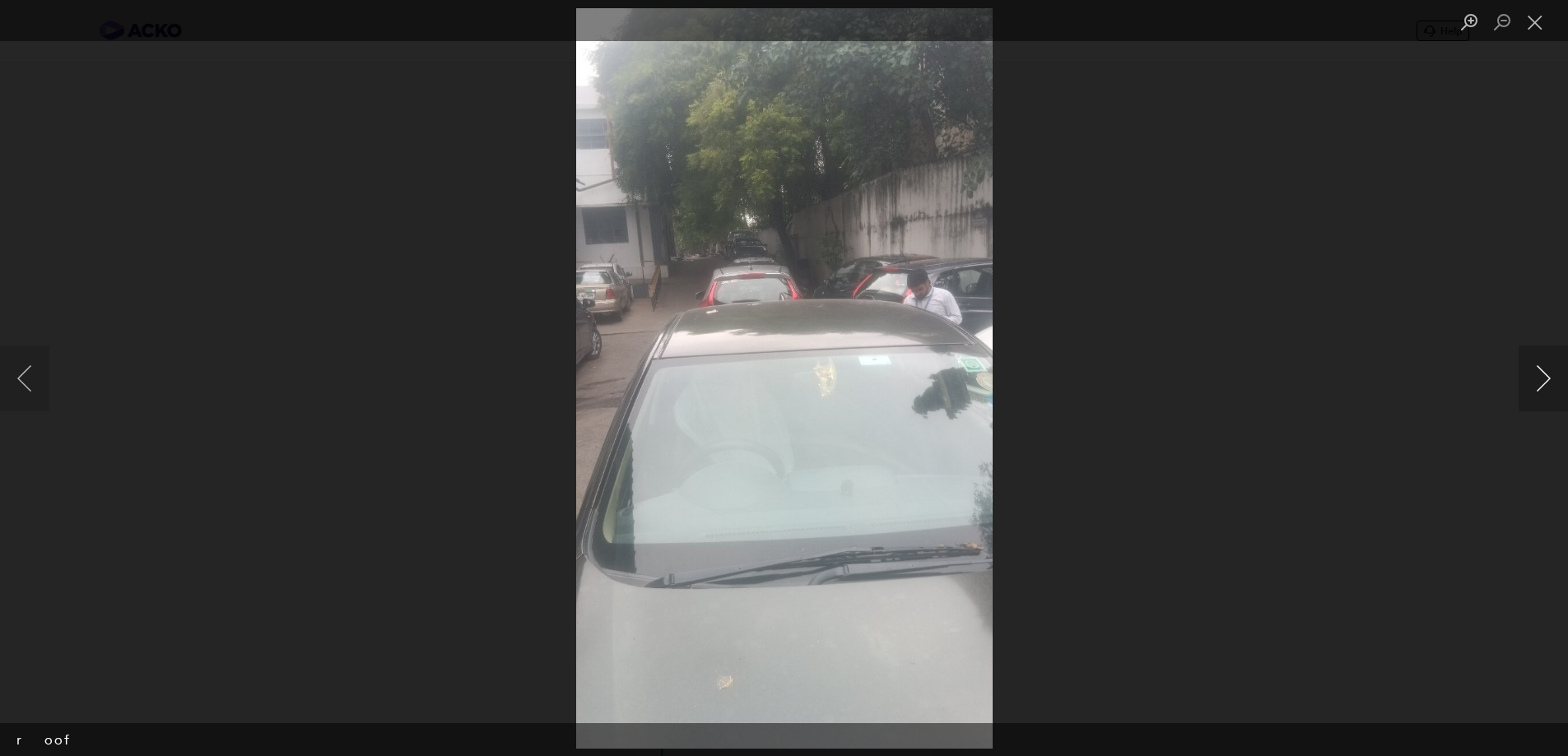
click at [1545, 379] on button "Next image" at bounding box center [1543, 378] width 50 height 66
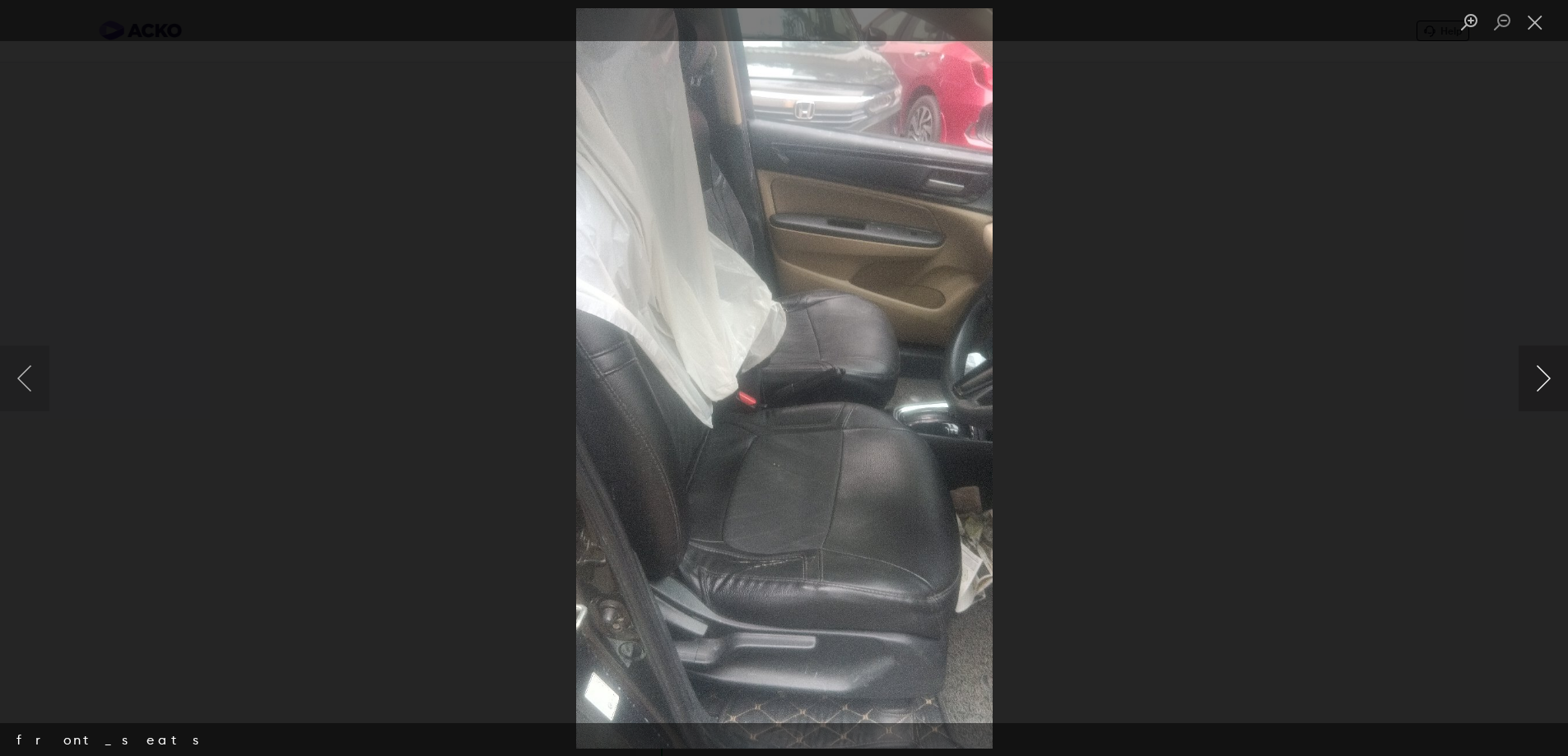
click at [1545, 379] on button "Next image" at bounding box center [1543, 378] width 50 height 66
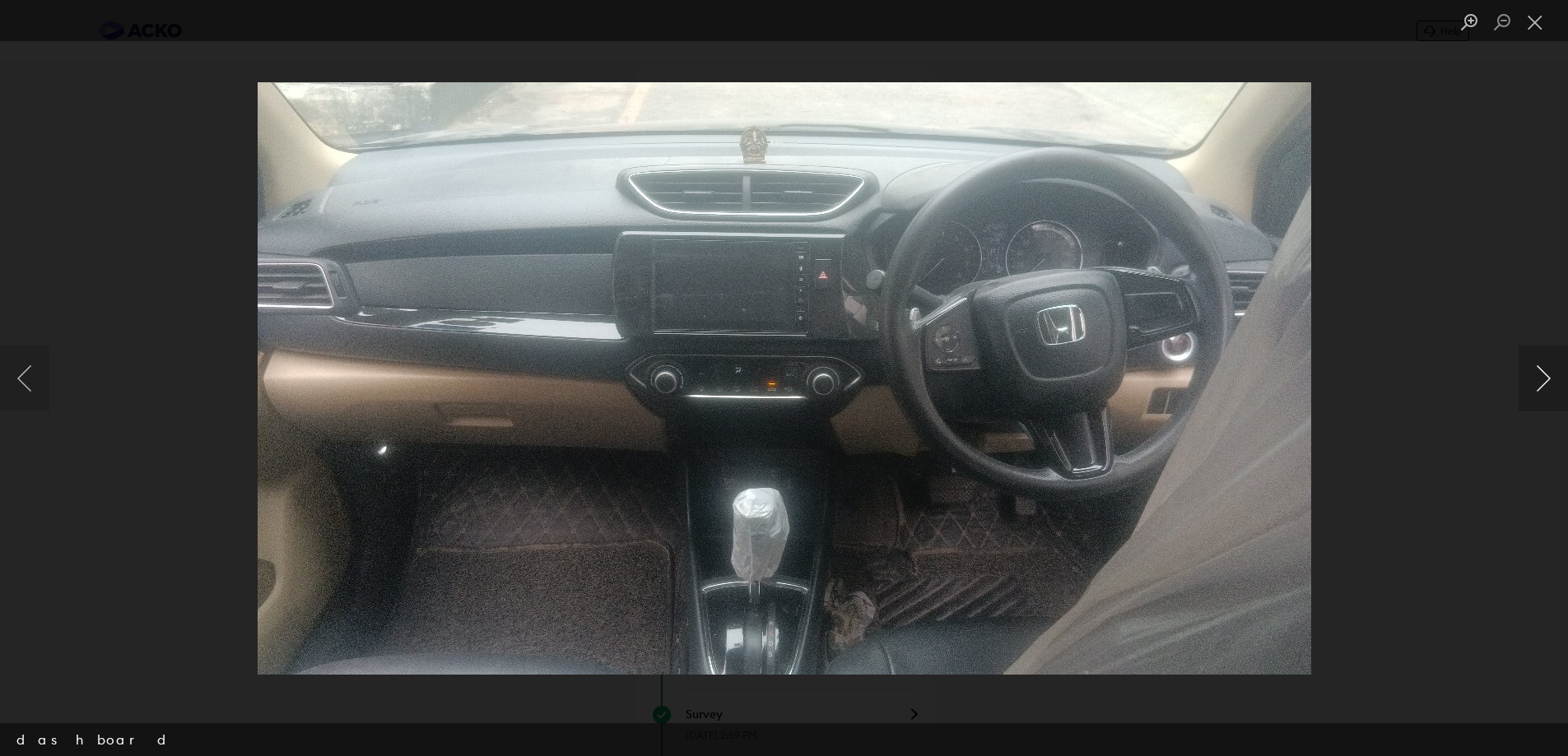
click at [1545, 379] on button "Next image" at bounding box center [1543, 378] width 50 height 66
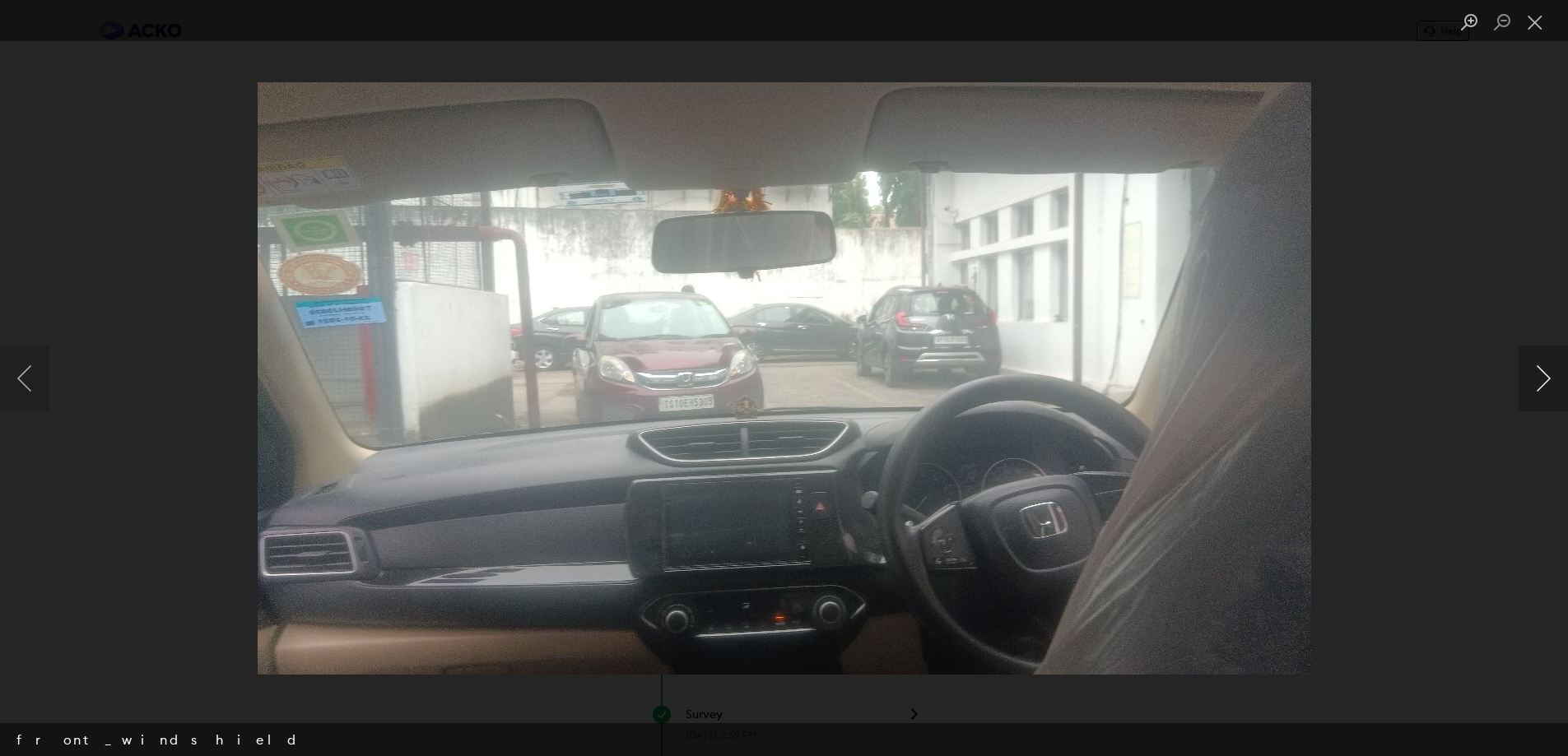
click at [1545, 379] on button "Next image" at bounding box center [1543, 378] width 50 height 66
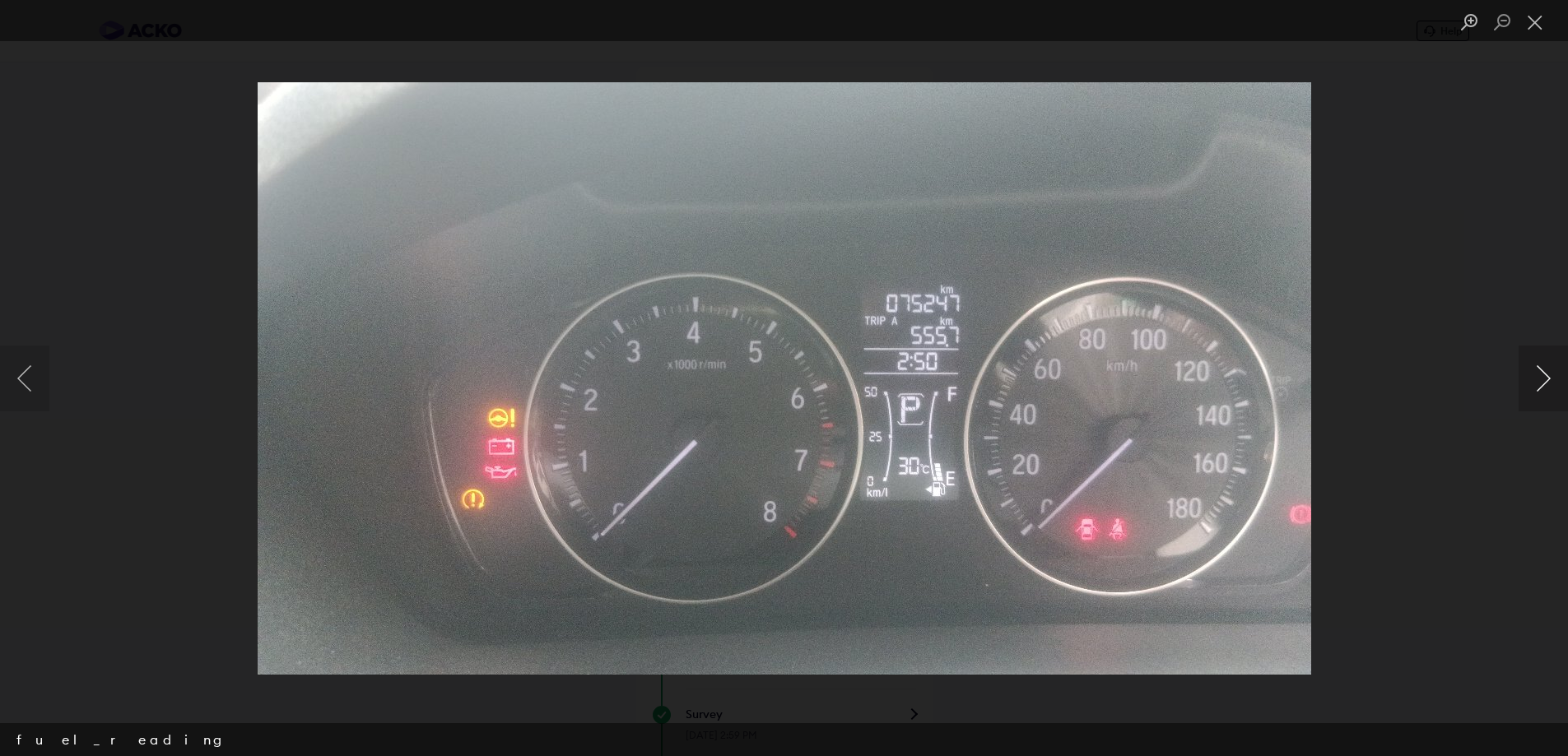
click at [1545, 379] on button "Next image" at bounding box center [1543, 378] width 50 height 66
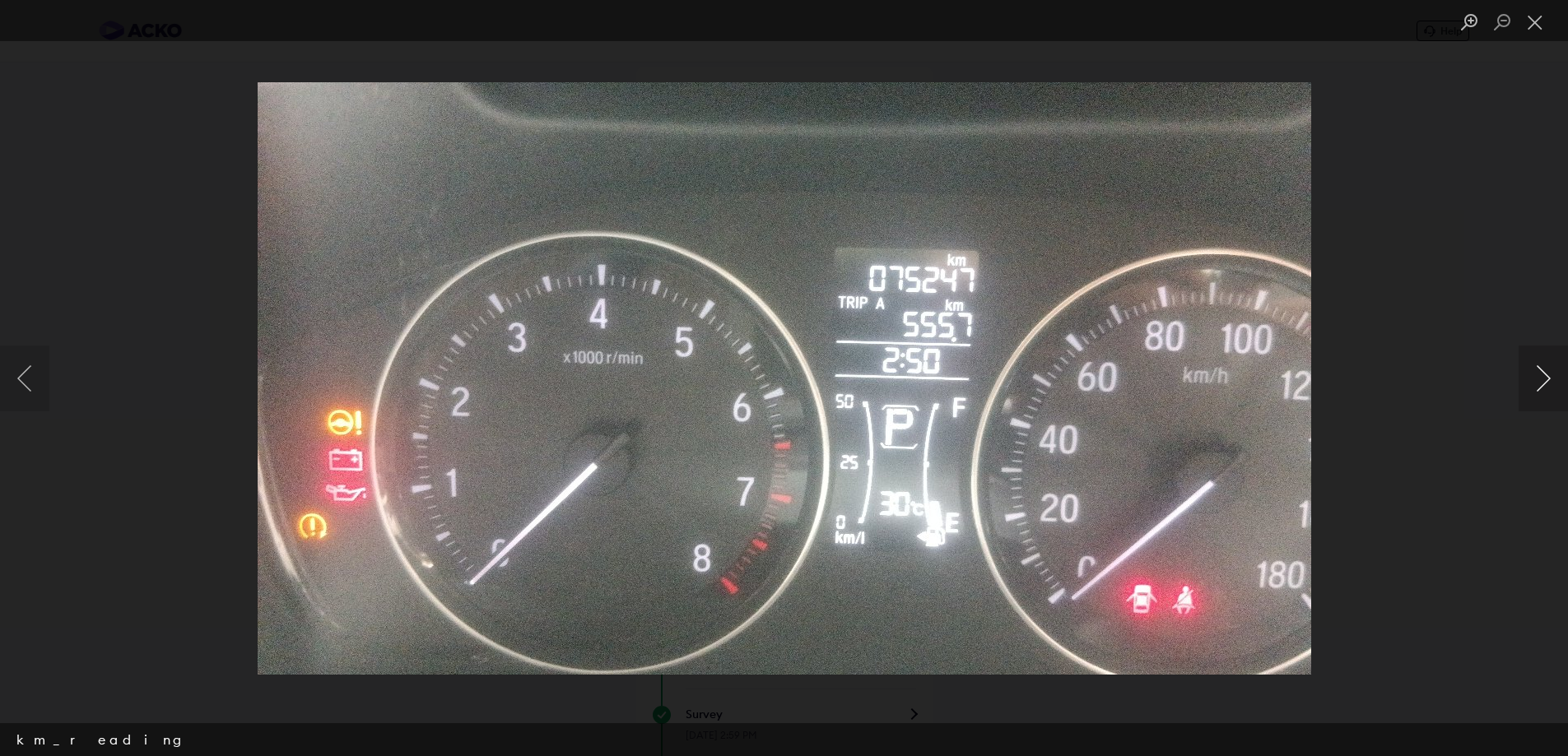
click at [1545, 379] on button "Next image" at bounding box center [1543, 378] width 50 height 66
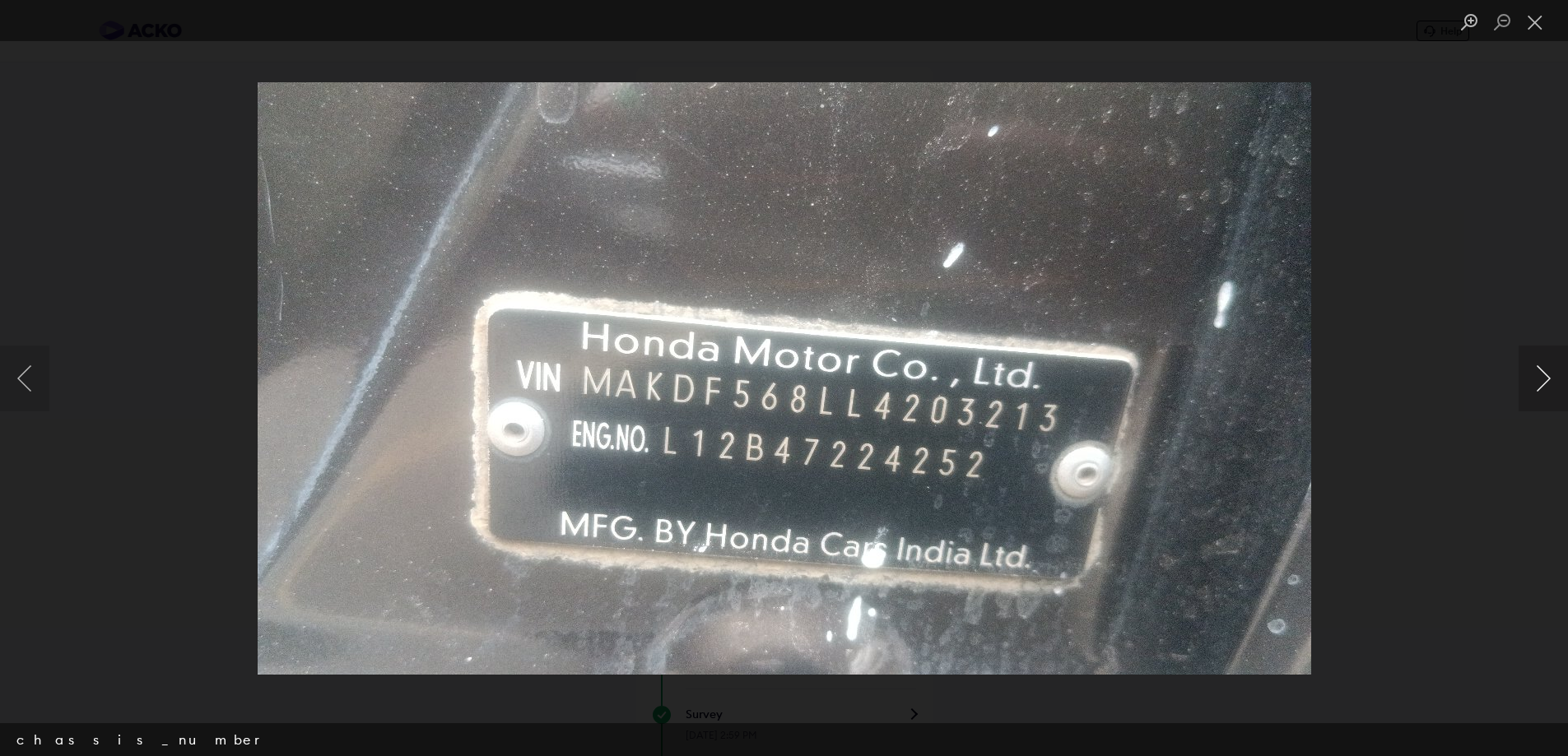
click at [1545, 379] on button "Next image" at bounding box center [1543, 378] width 50 height 66
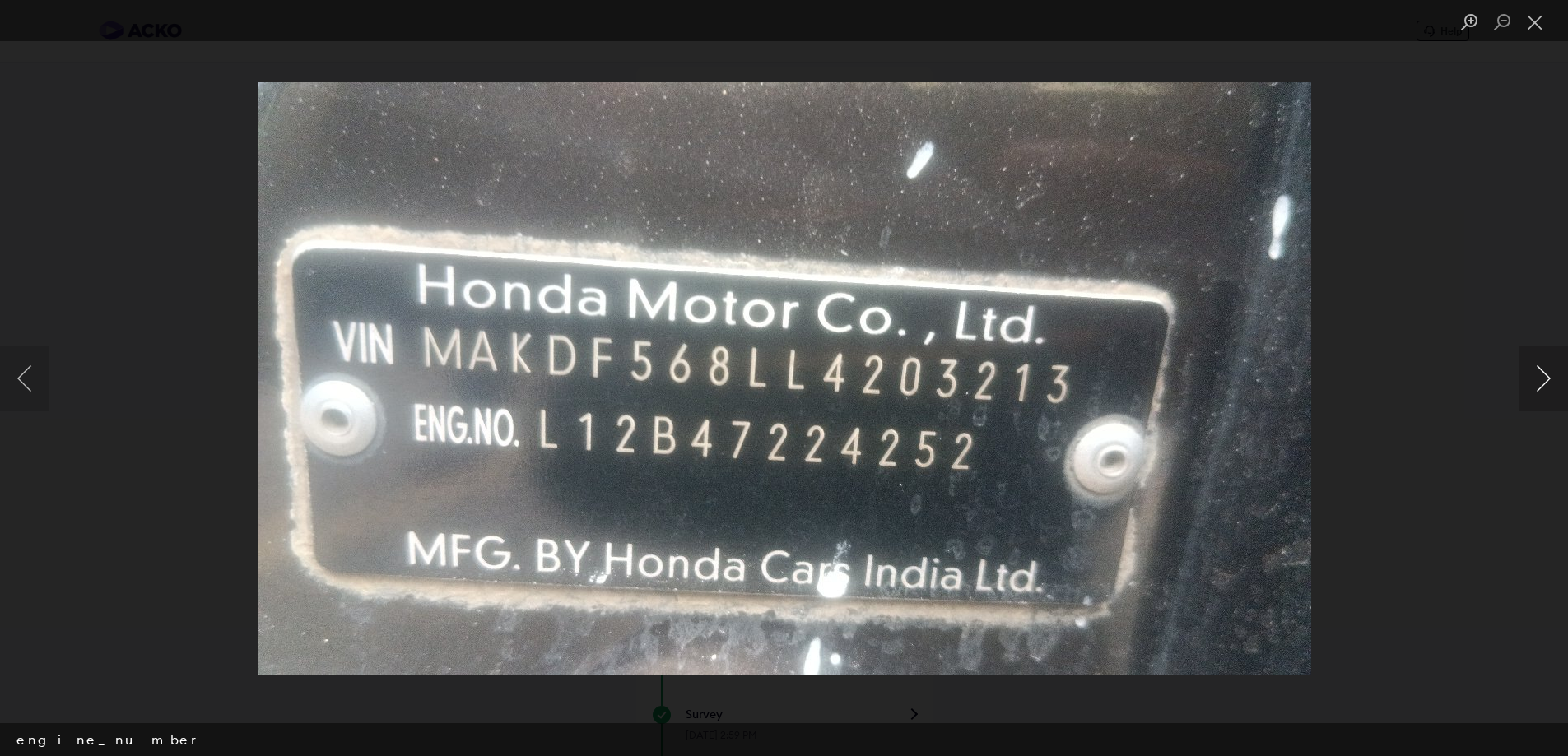
click at [1545, 379] on button "Next image" at bounding box center [1543, 378] width 50 height 66
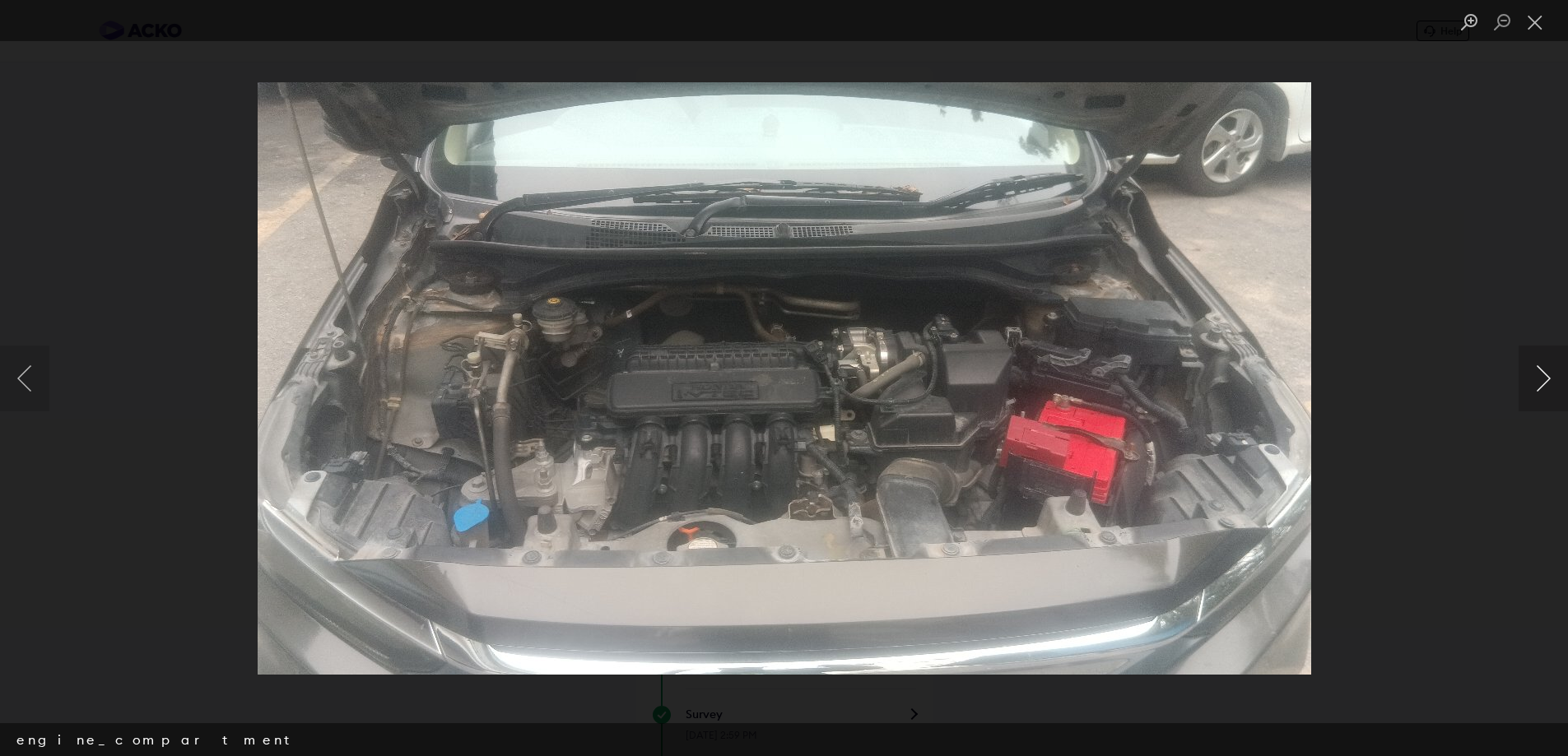
click at [1545, 379] on button "Next image" at bounding box center [1543, 378] width 50 height 66
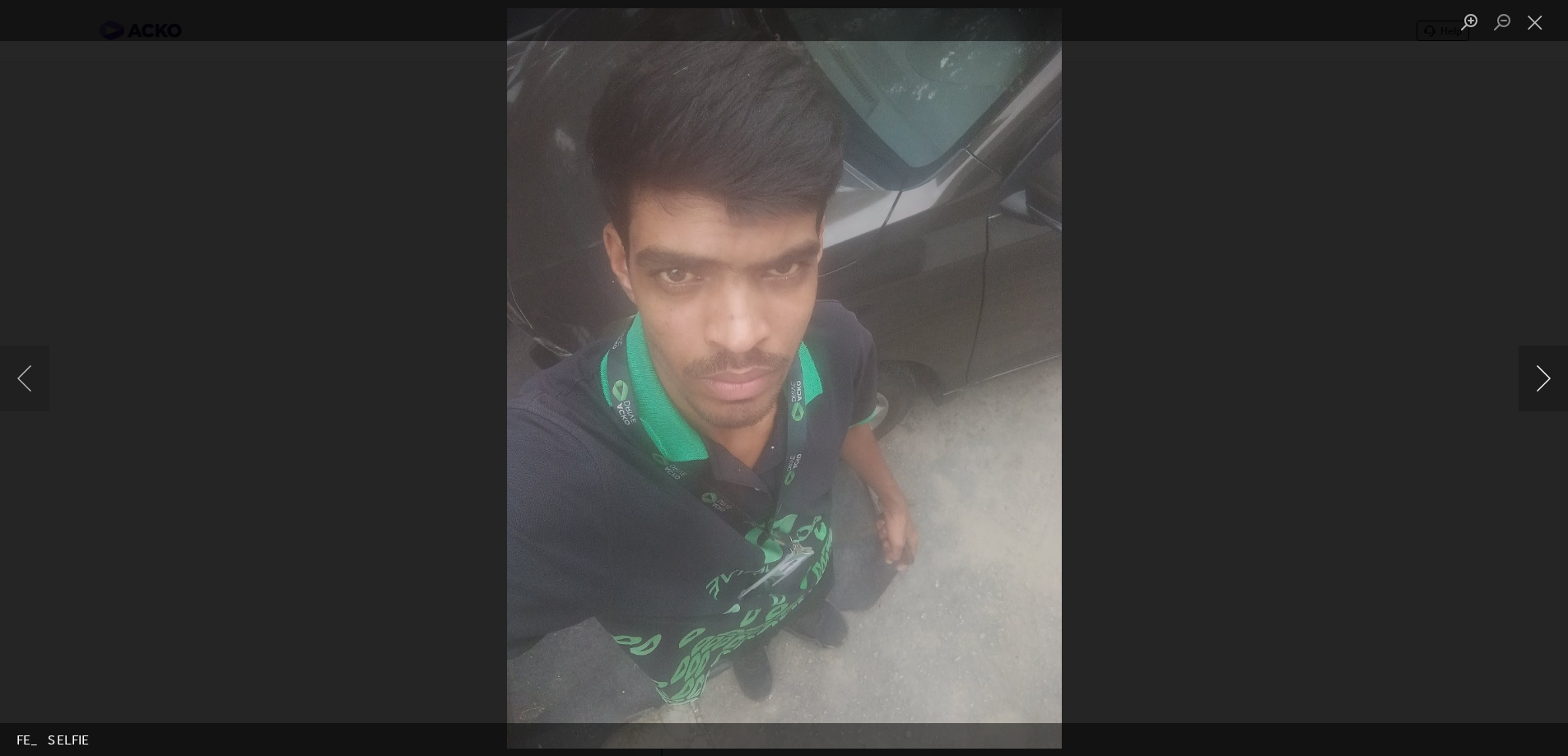
click at [1545, 379] on button "Next image" at bounding box center [1543, 378] width 50 height 66
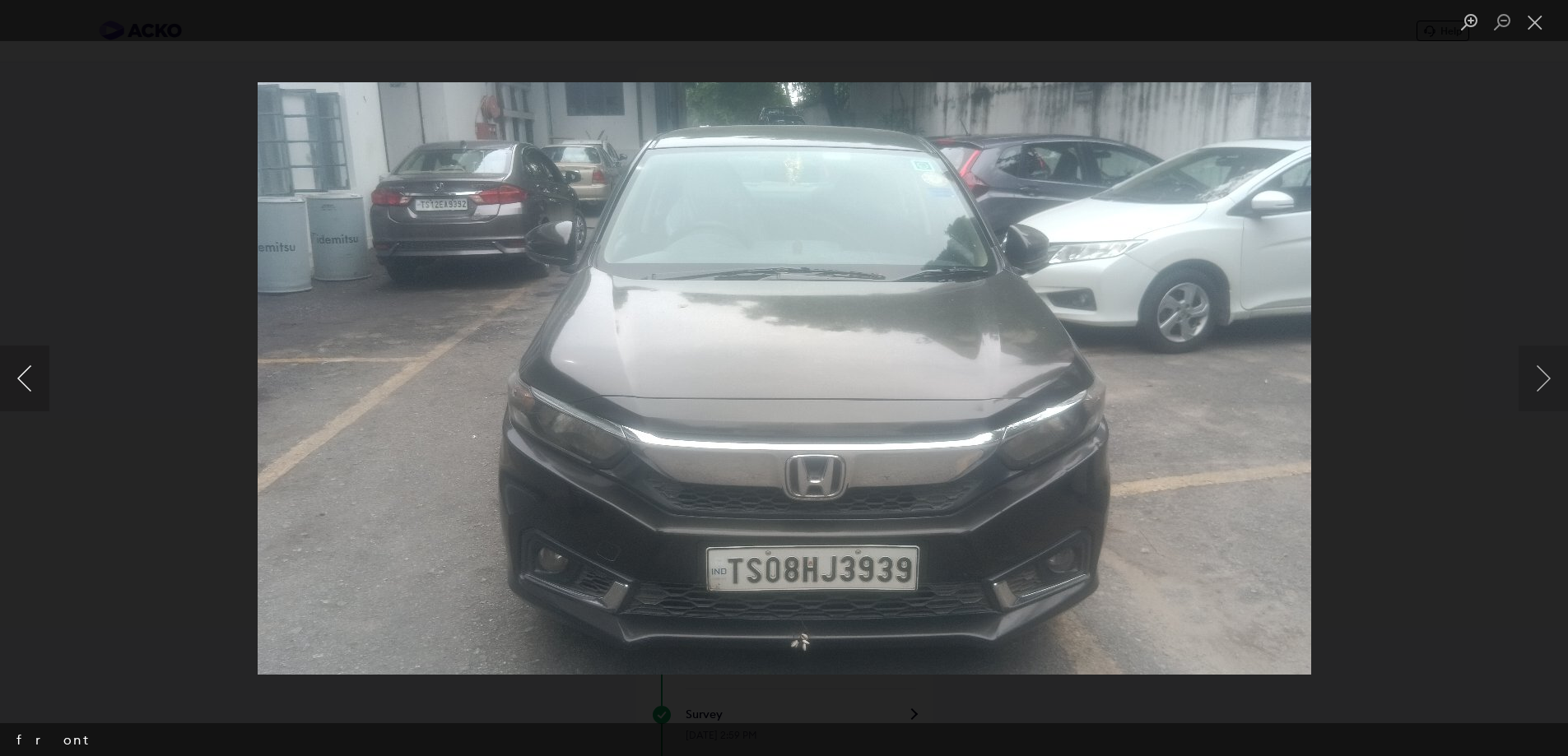
click at [19, 381] on button "Previous image" at bounding box center [24, 378] width 50 height 66
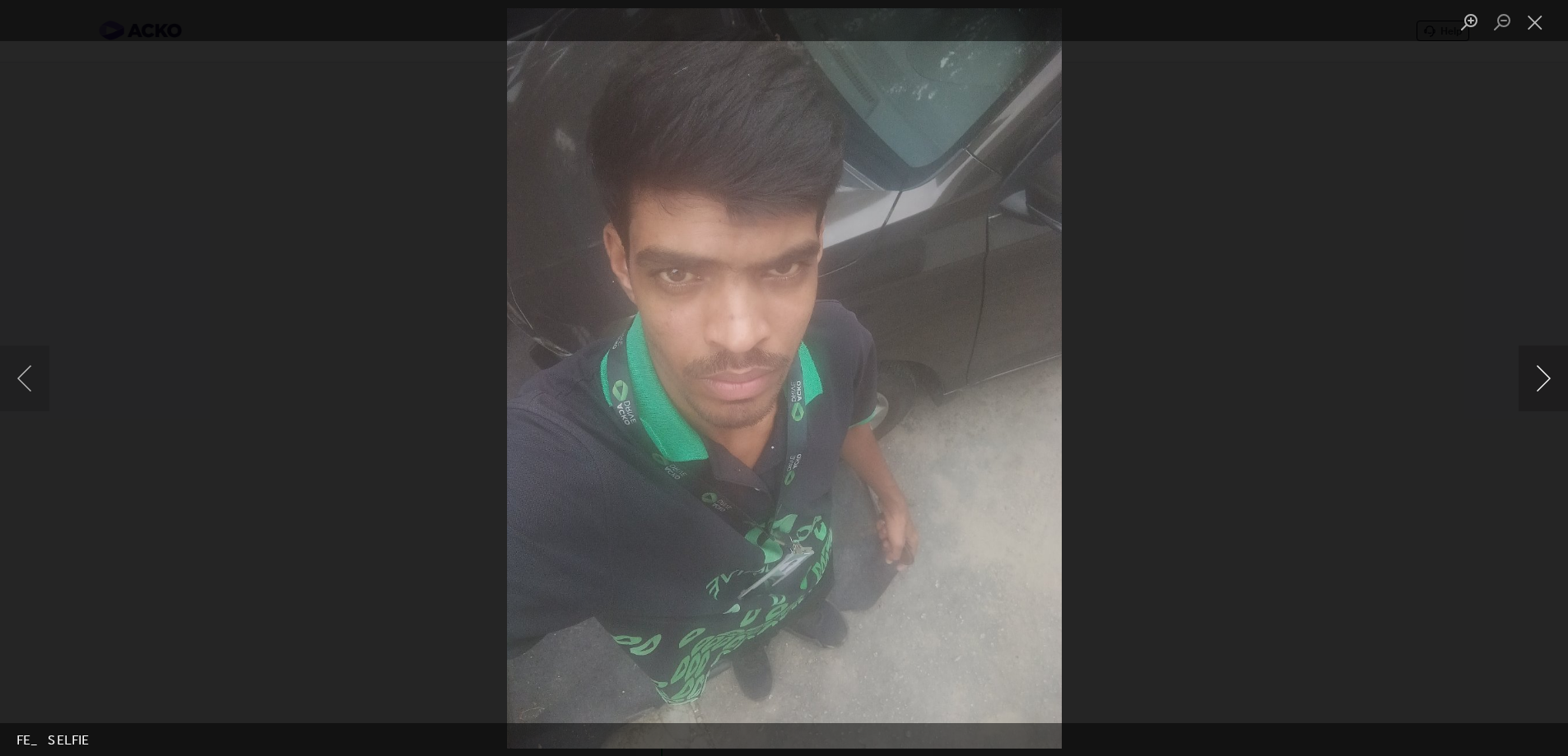
click at [1548, 379] on button "Next image" at bounding box center [1543, 378] width 50 height 66
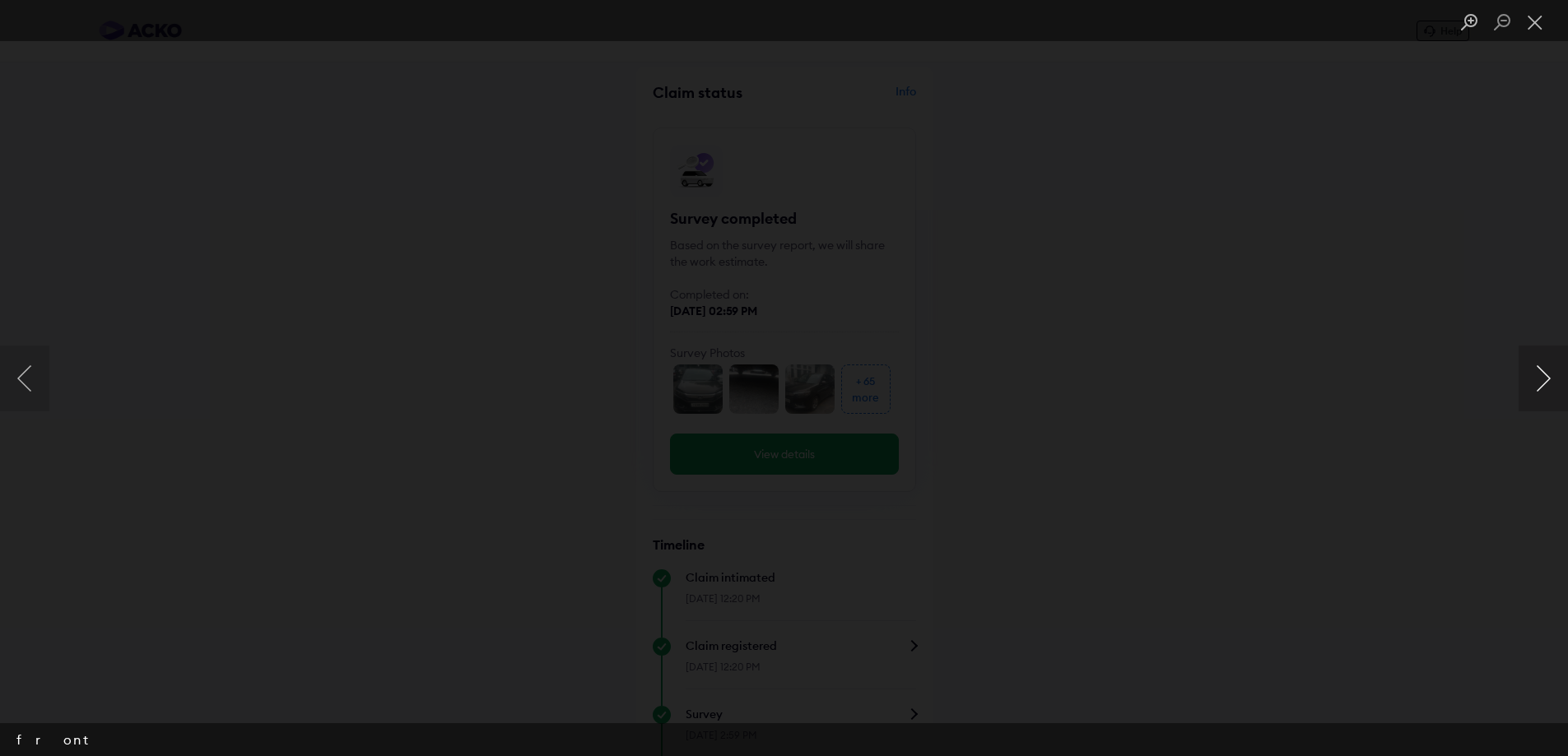
click at [1548, 379] on button "Next image" at bounding box center [1543, 378] width 50 height 66
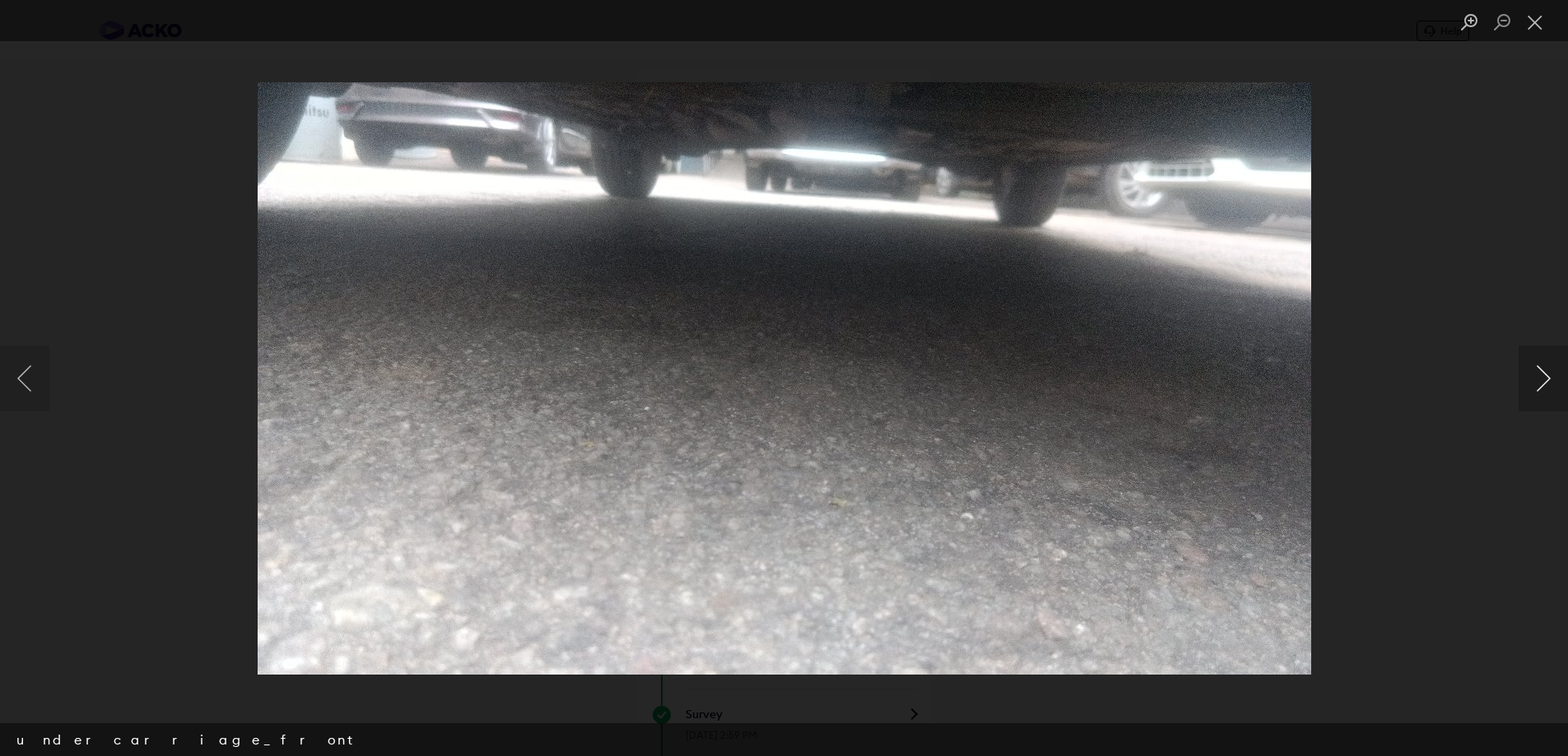
click at [1548, 379] on button "Next image" at bounding box center [1543, 378] width 50 height 66
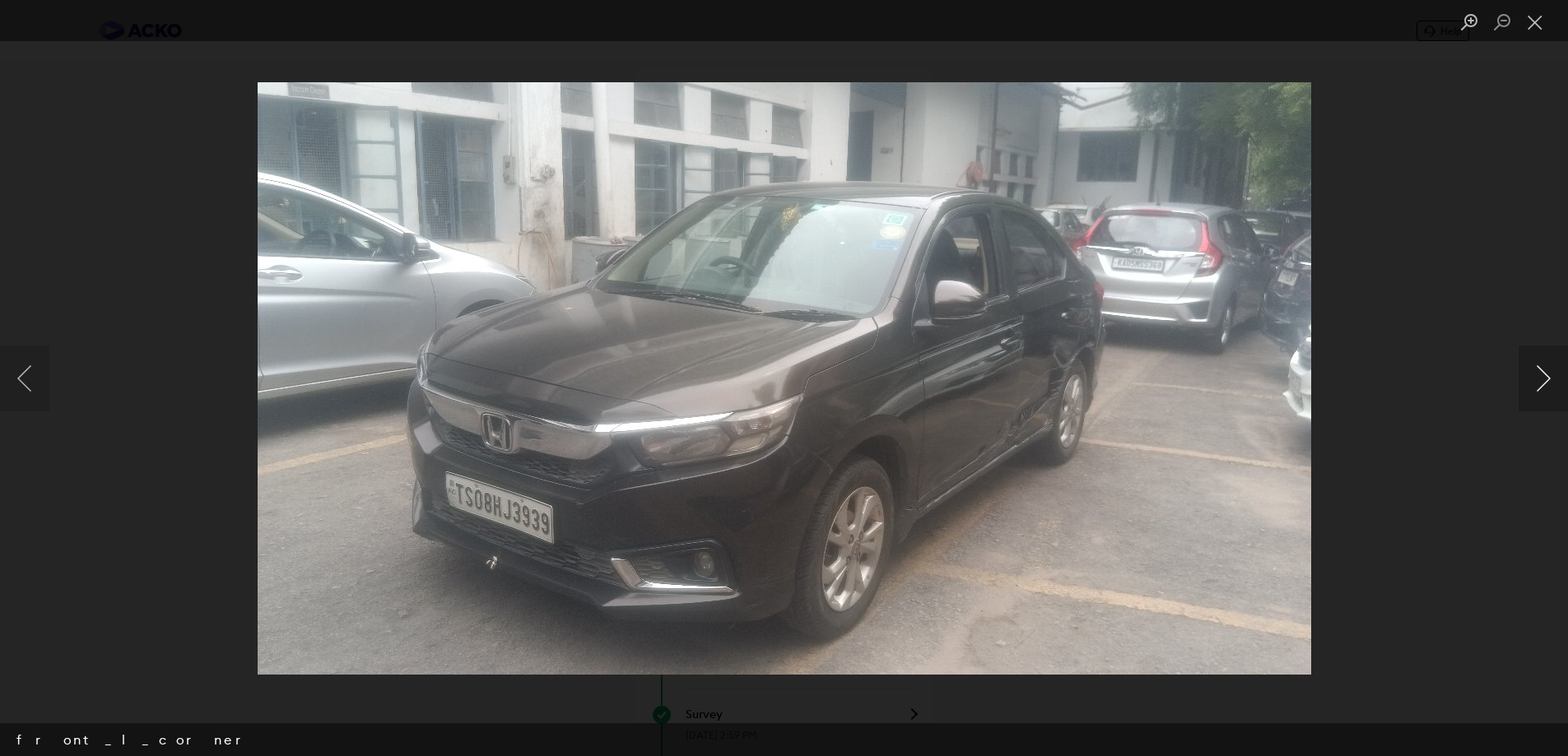
click at [1548, 379] on button "Next image" at bounding box center [1543, 378] width 50 height 66
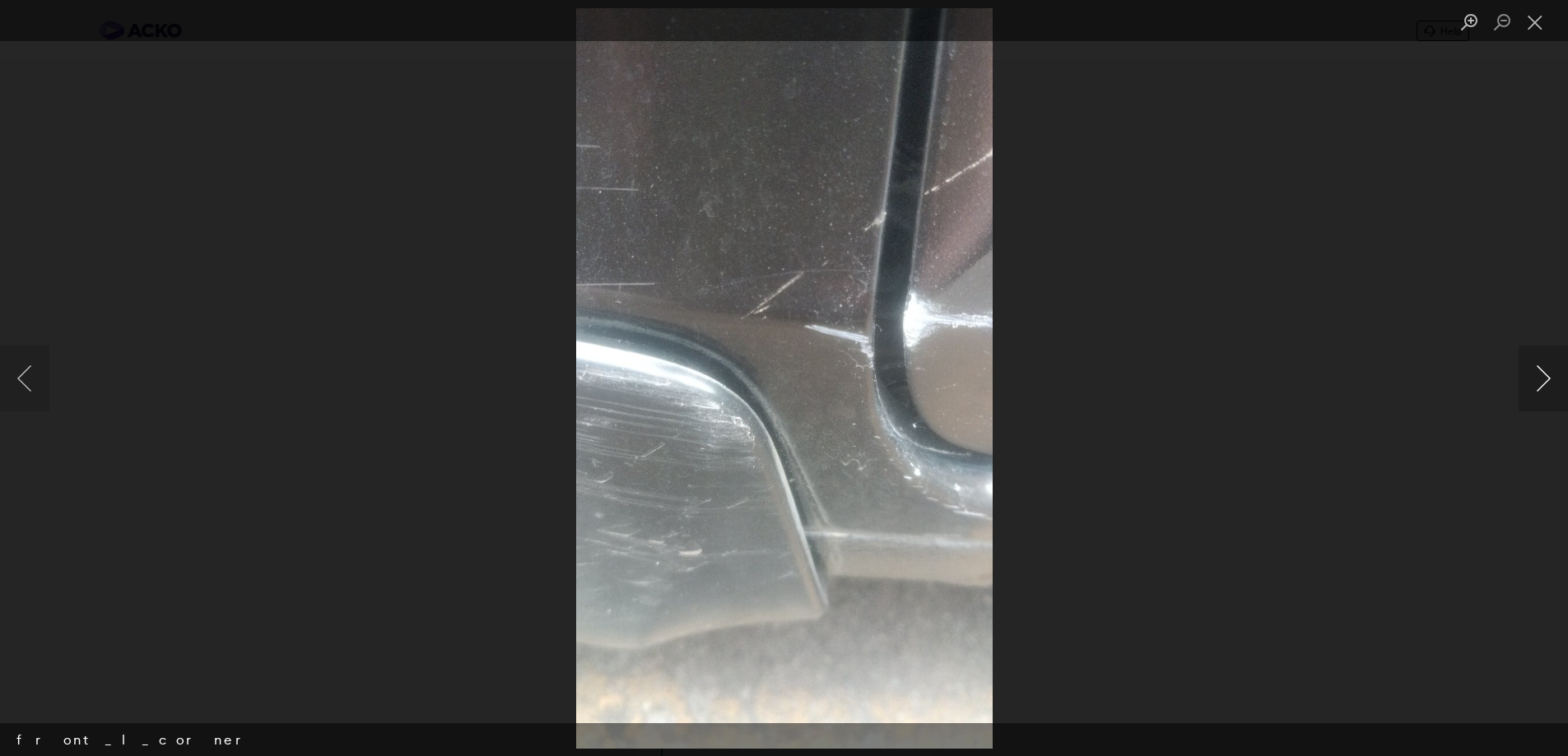
click at [1548, 379] on button "Next image" at bounding box center [1543, 378] width 50 height 66
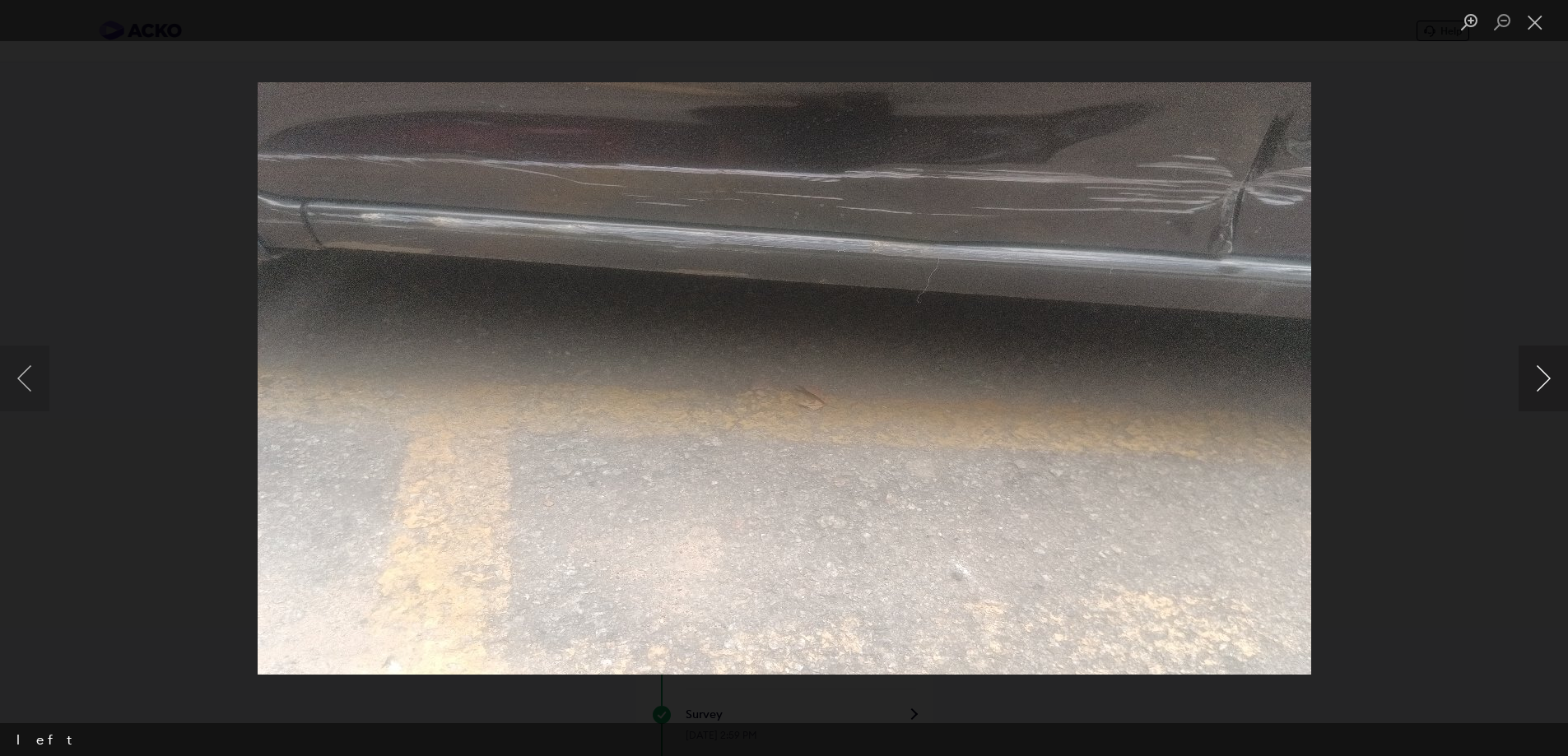
click at [1548, 379] on button "Next image" at bounding box center [1543, 378] width 50 height 66
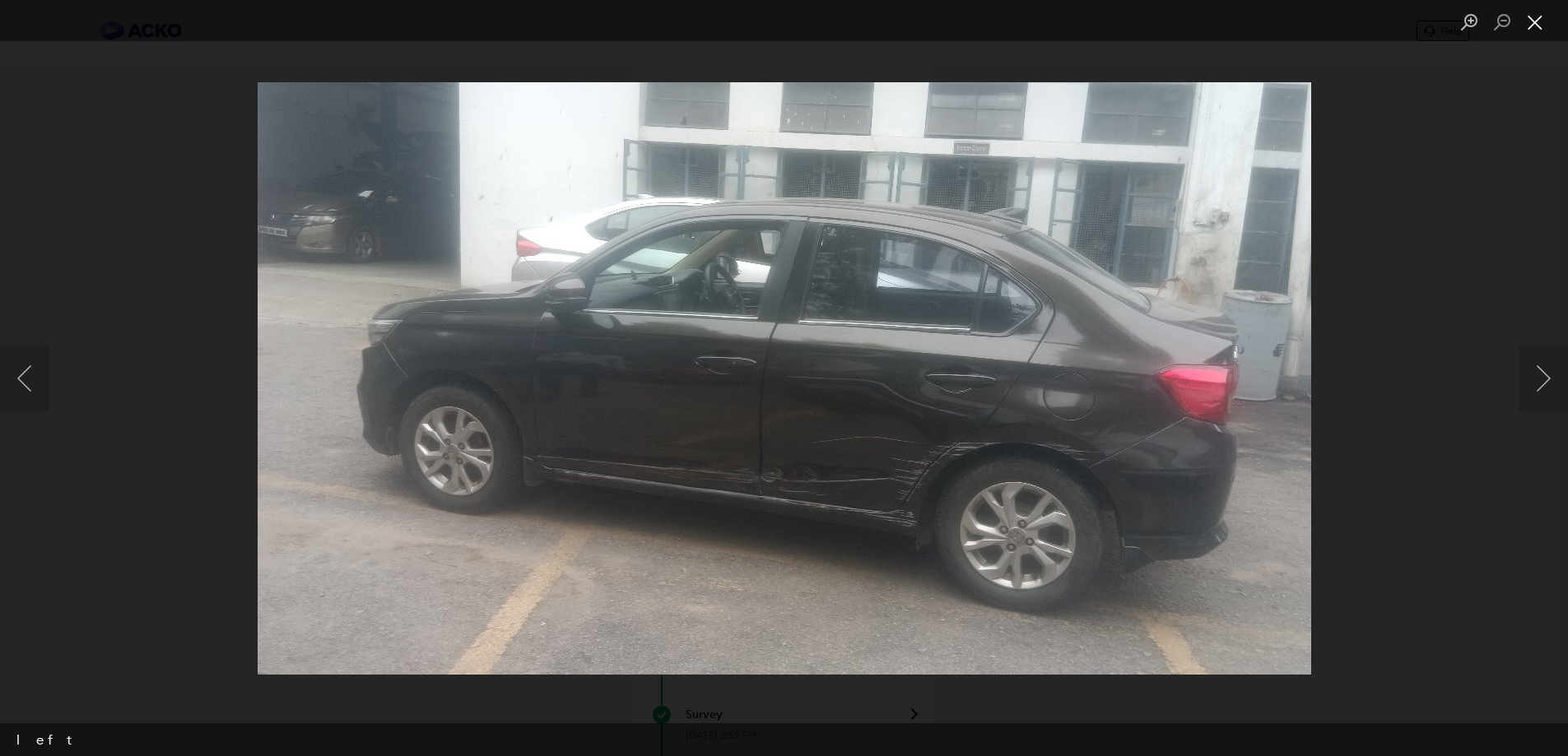
click at [1536, 23] on button "Close lightbox" at bounding box center [1534, 23] width 33 height 29
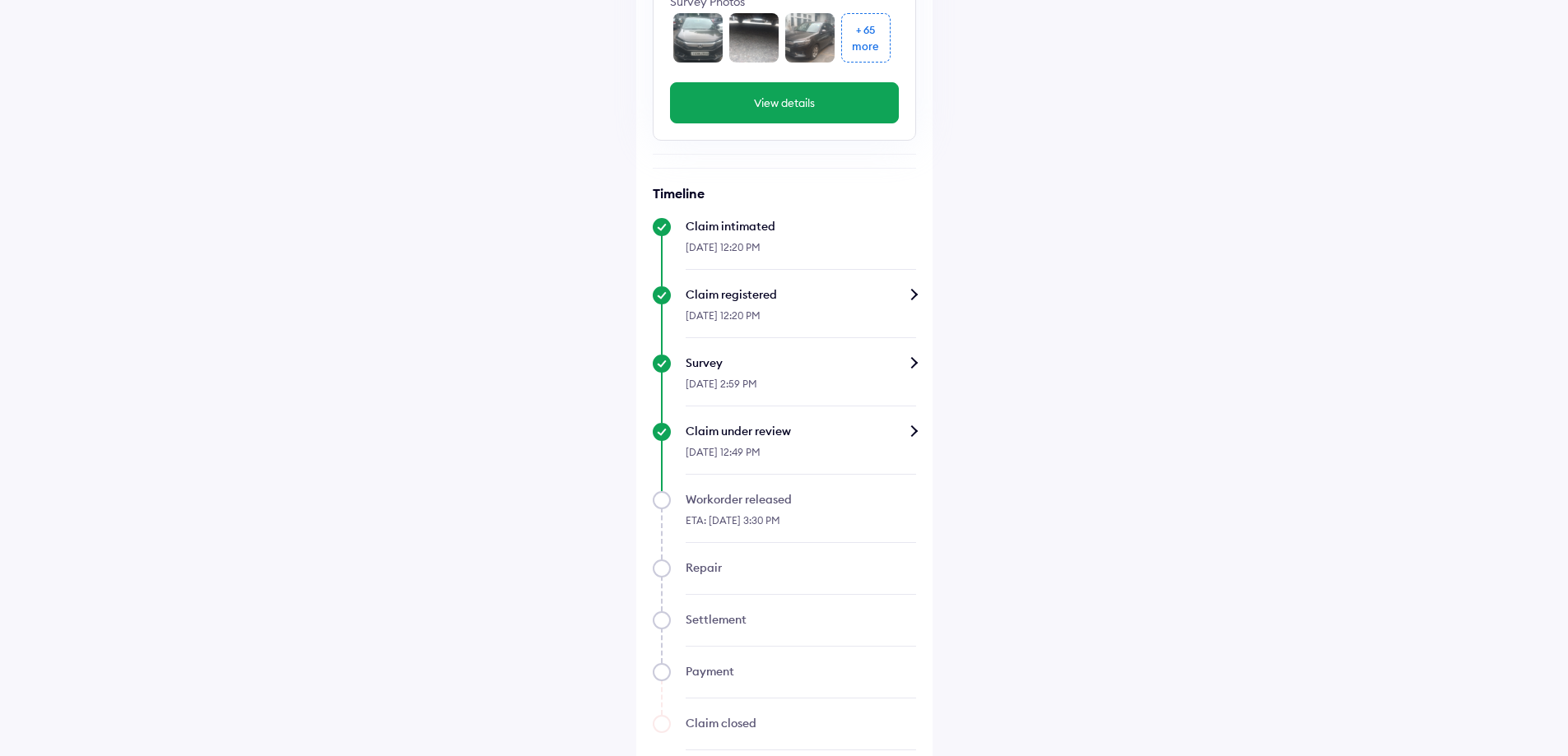
scroll to position [378, 0]
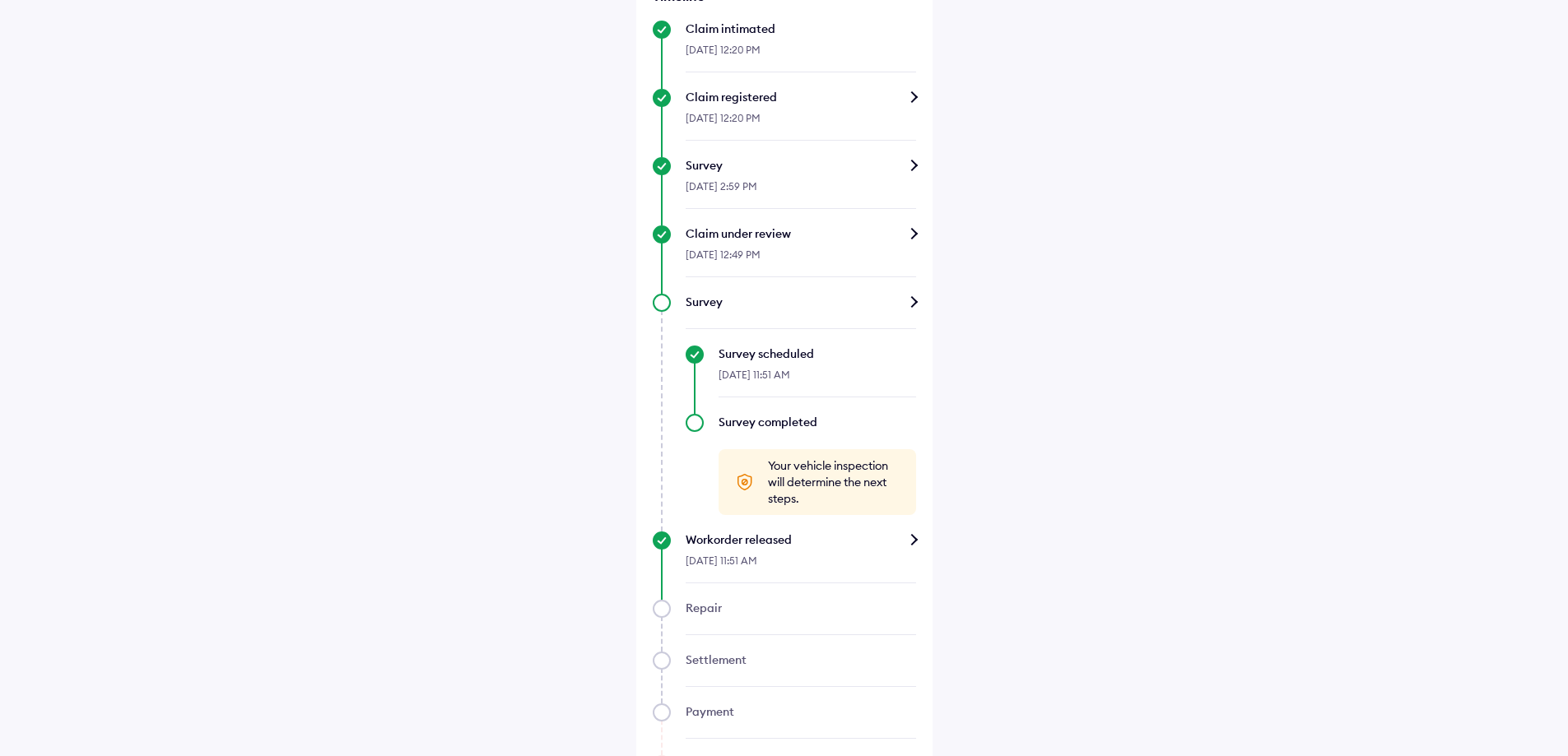
scroll to position [726, 0]
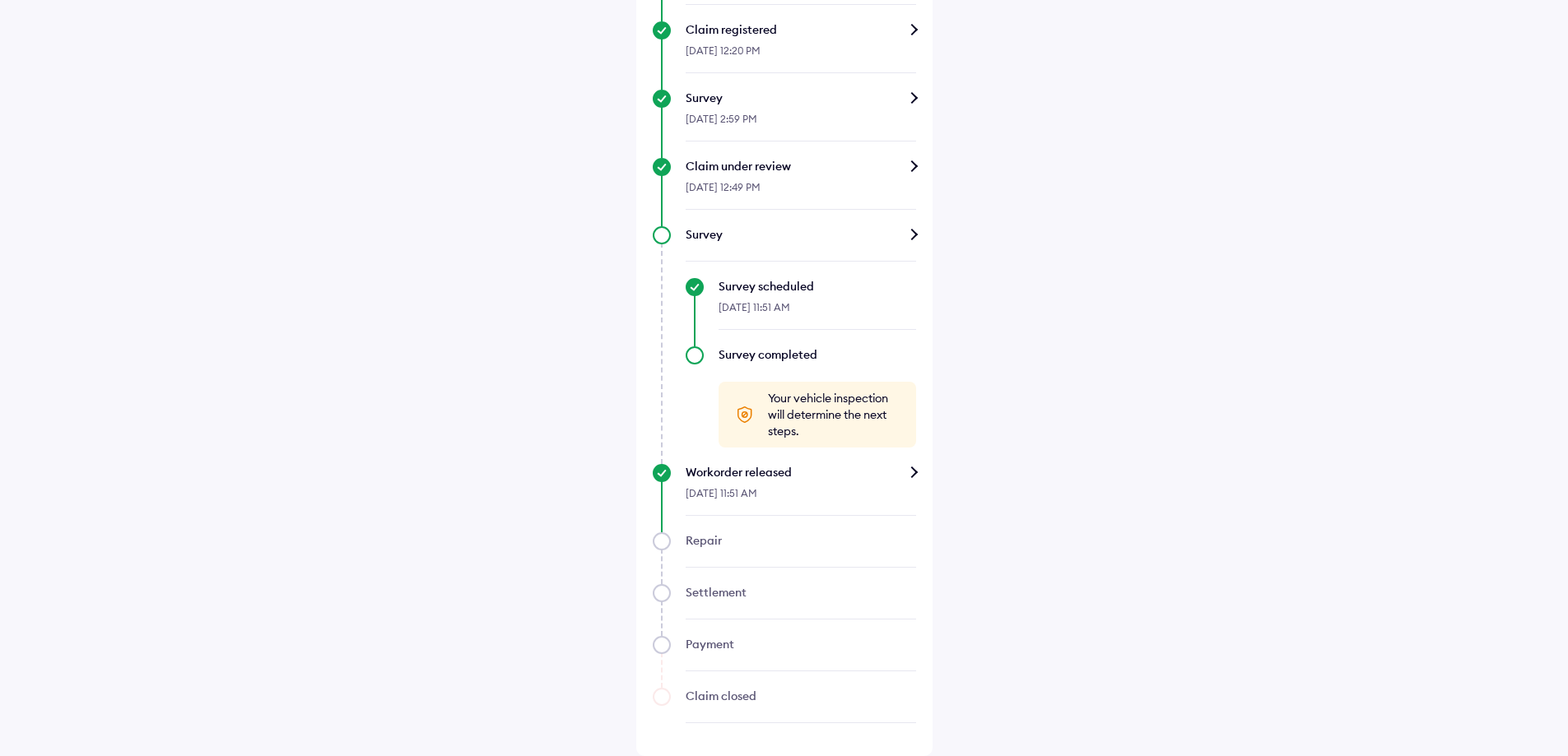
click at [913, 474] on div "Workorder released" at bounding box center [800, 472] width 230 height 17
